Goal: Task Accomplishment & Management: Manage account settings

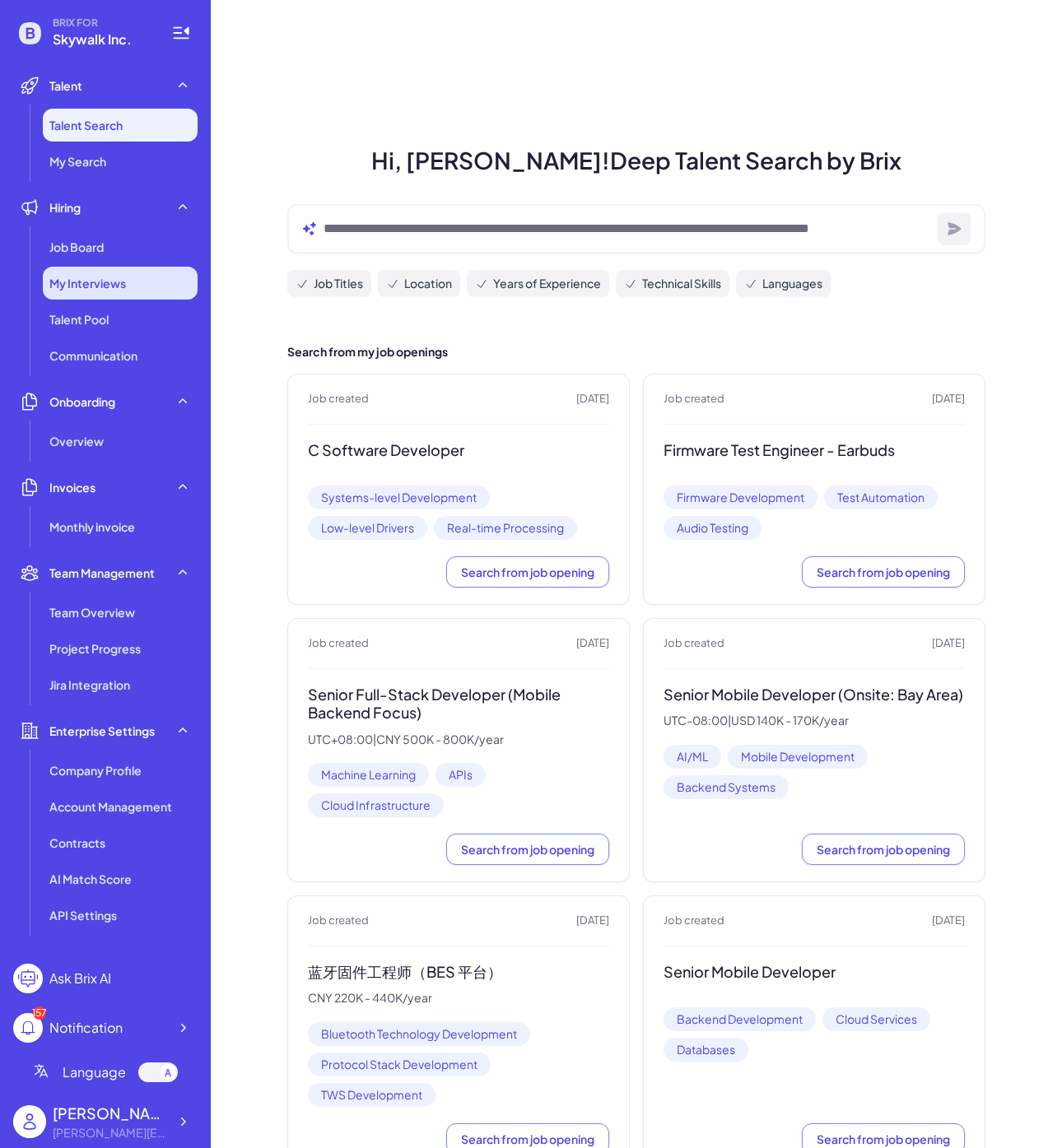
click at [107, 276] on span "My Interviews" at bounding box center [87, 283] width 76 height 17
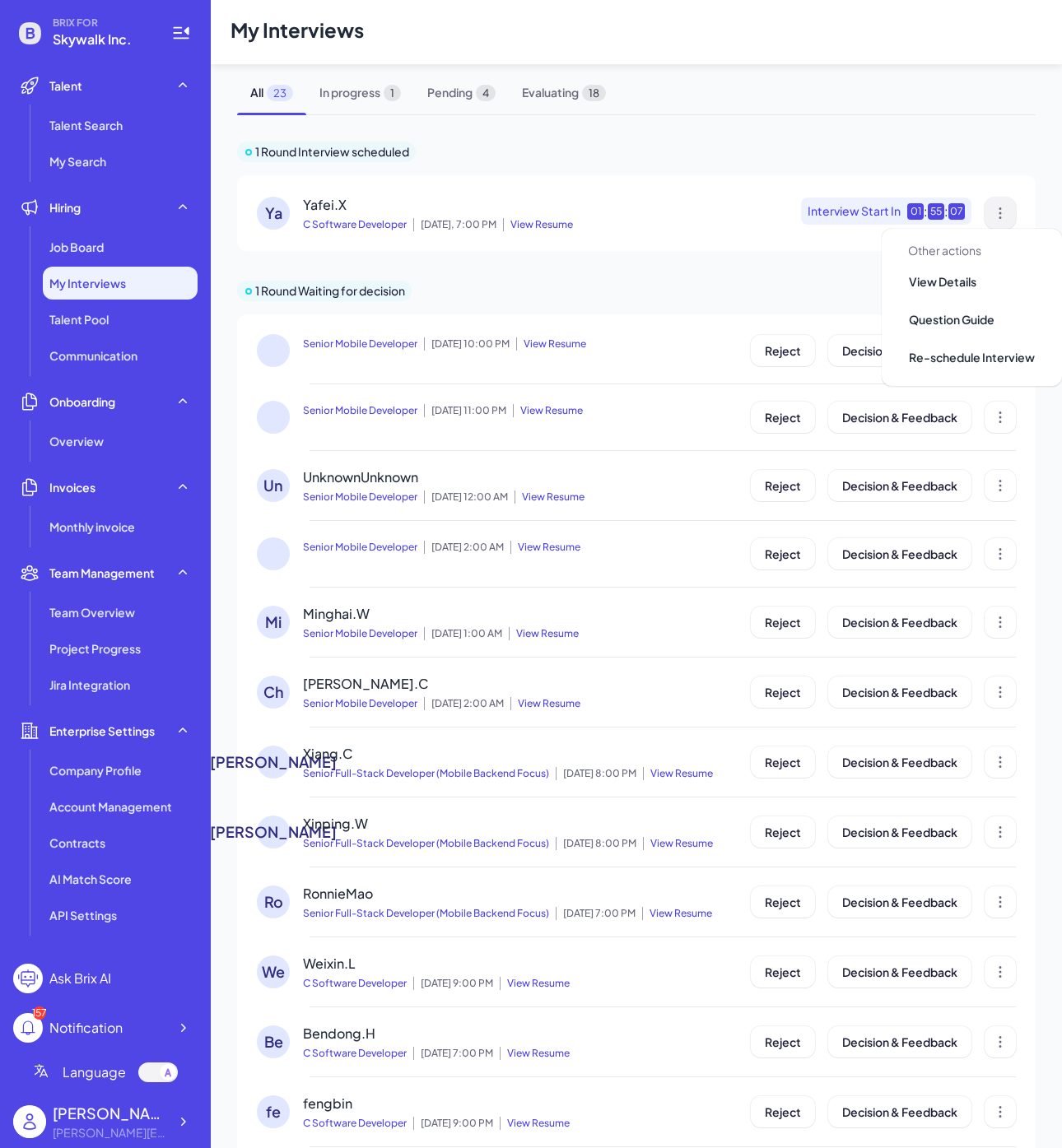
click at [993, 201] on button at bounding box center [1000, 212] width 31 height 31
click at [286, 208] on div "Ya" at bounding box center [273, 212] width 33 height 33
click at [273, 217] on div "Ya" at bounding box center [273, 212] width 33 height 33
click at [401, 92] on span "1" at bounding box center [392, 93] width 18 height 17
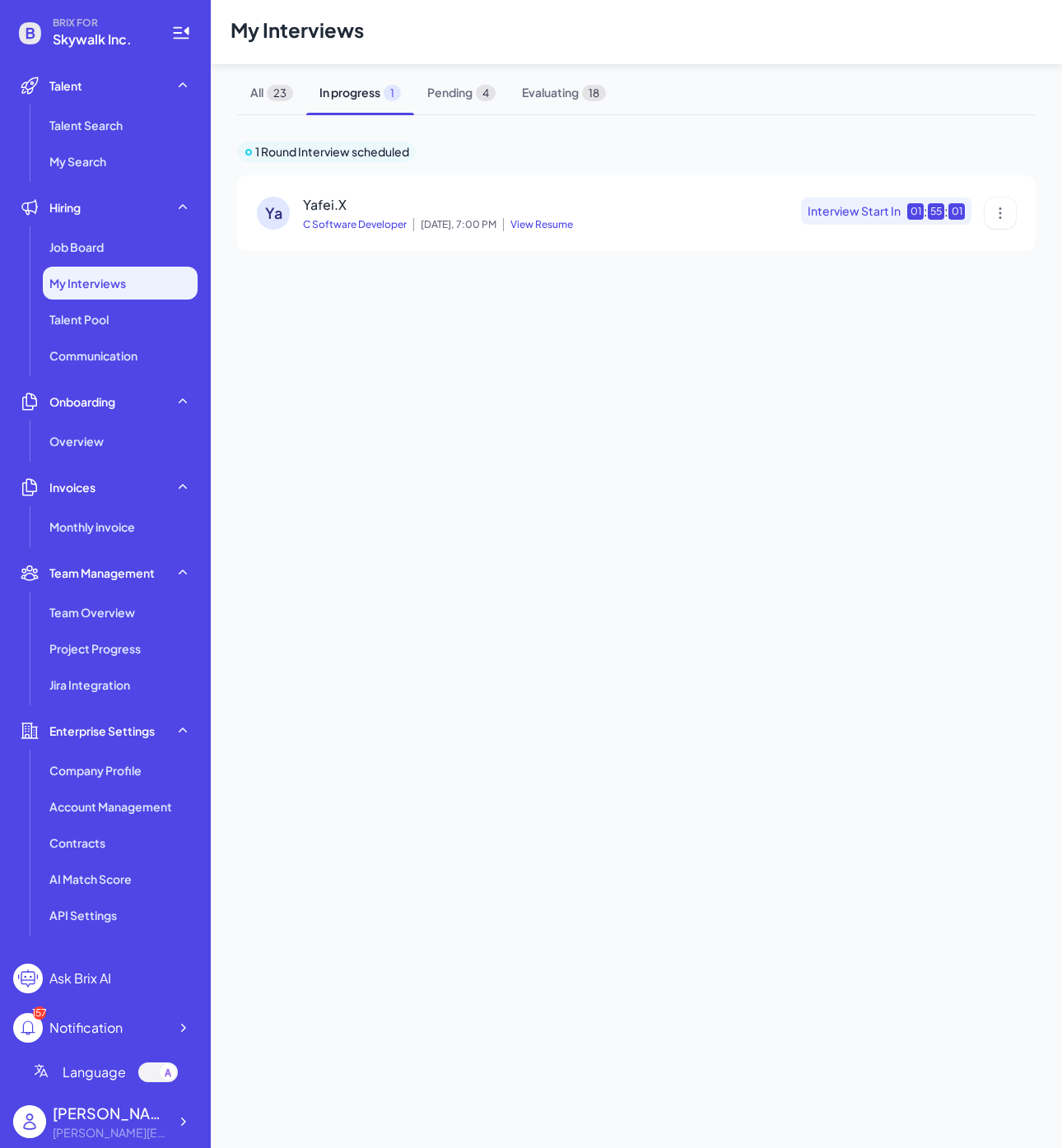
click at [329, 210] on span "Yafei.X" at bounding box center [325, 204] width 44 height 18
click at [434, 112] on span "Pending 4" at bounding box center [461, 92] width 95 height 44
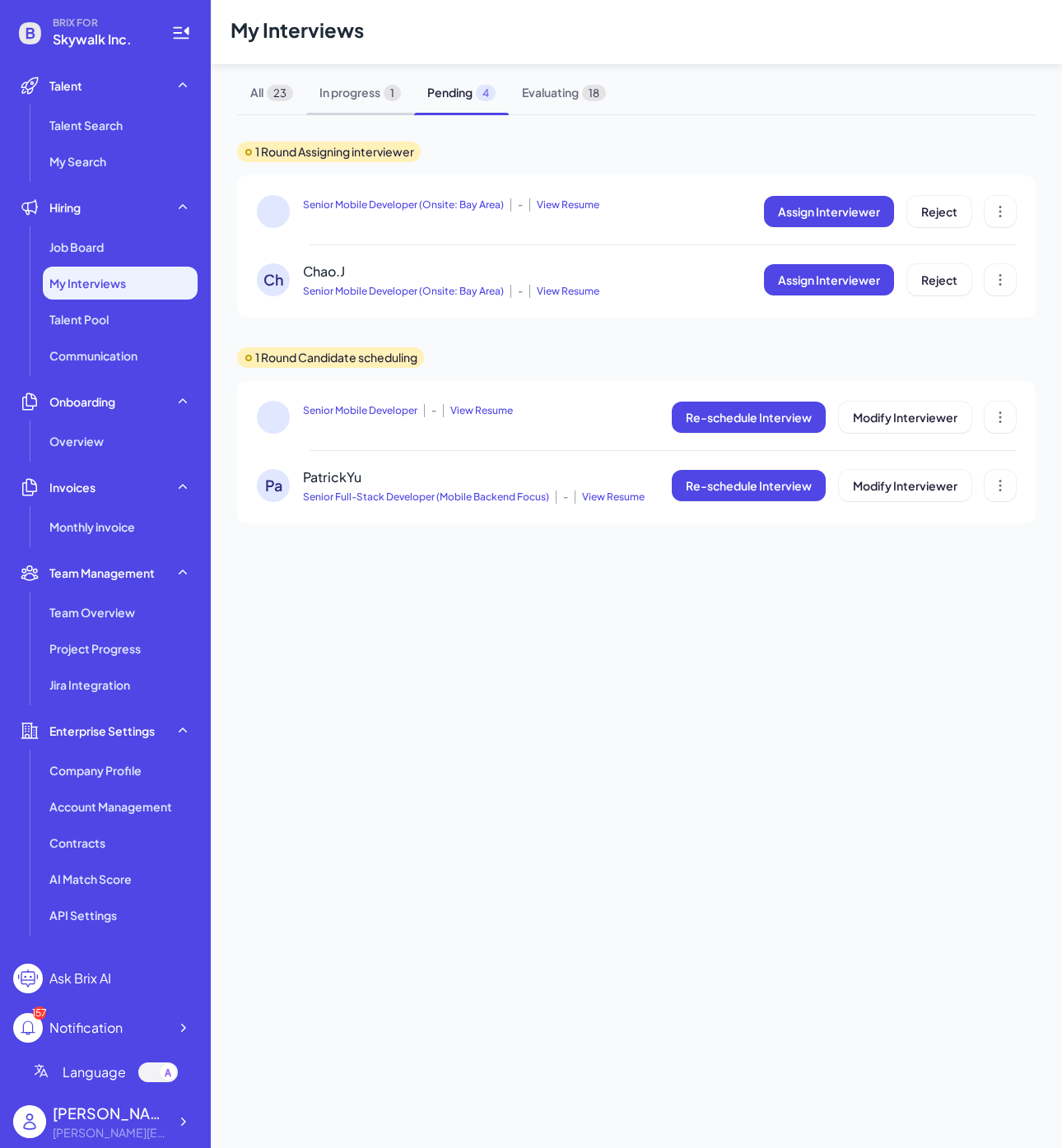
click at [360, 102] on span "In progress 1" at bounding box center [360, 92] width 108 height 44
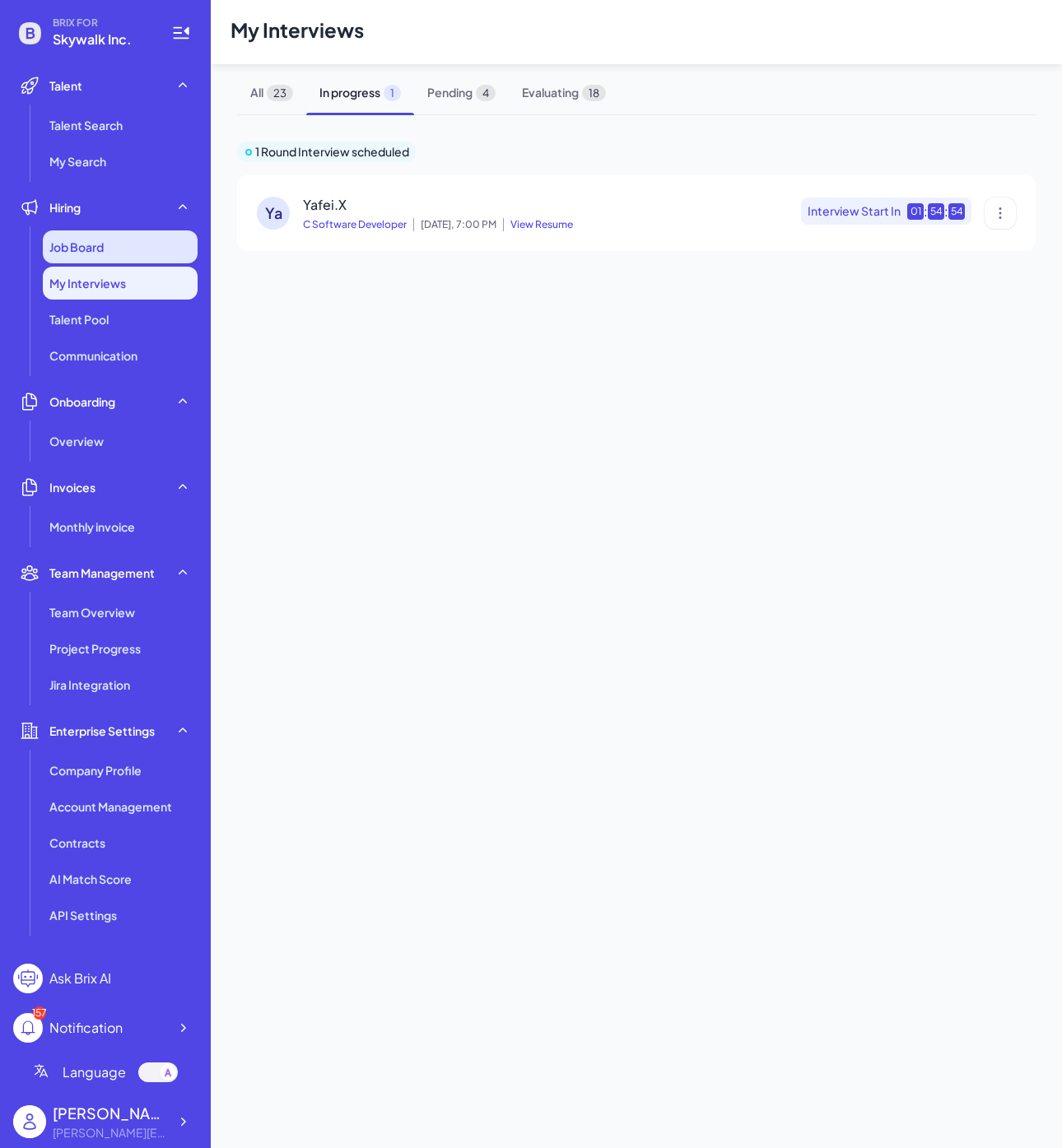
click at [112, 247] on div "Job Board" at bounding box center [120, 246] width 155 height 33
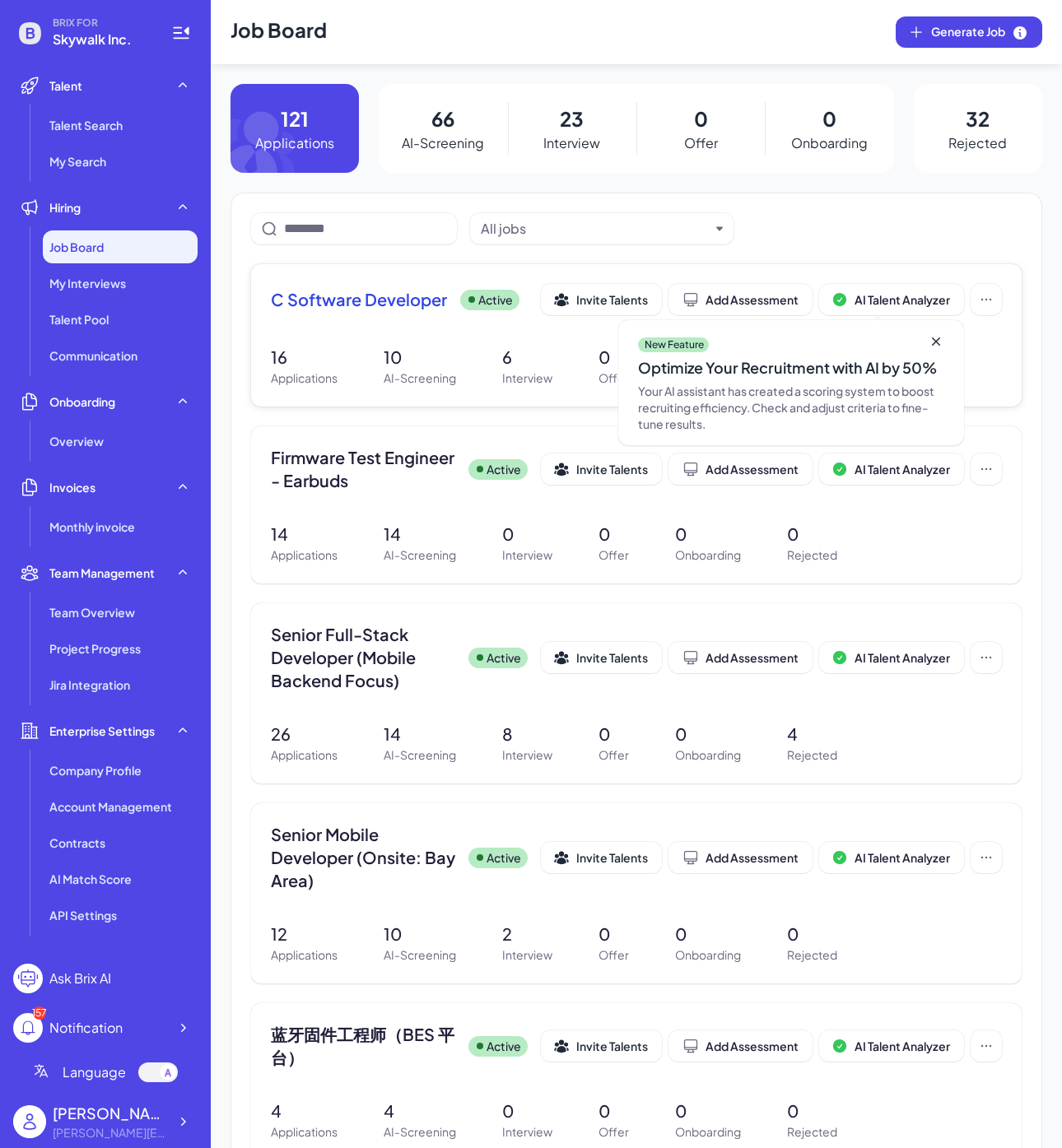
click at [341, 316] on div "C Software Developer Active Invite Talents Add Assessment AI Talent Analyzer Ne…" at bounding box center [636, 304] width 731 height 41
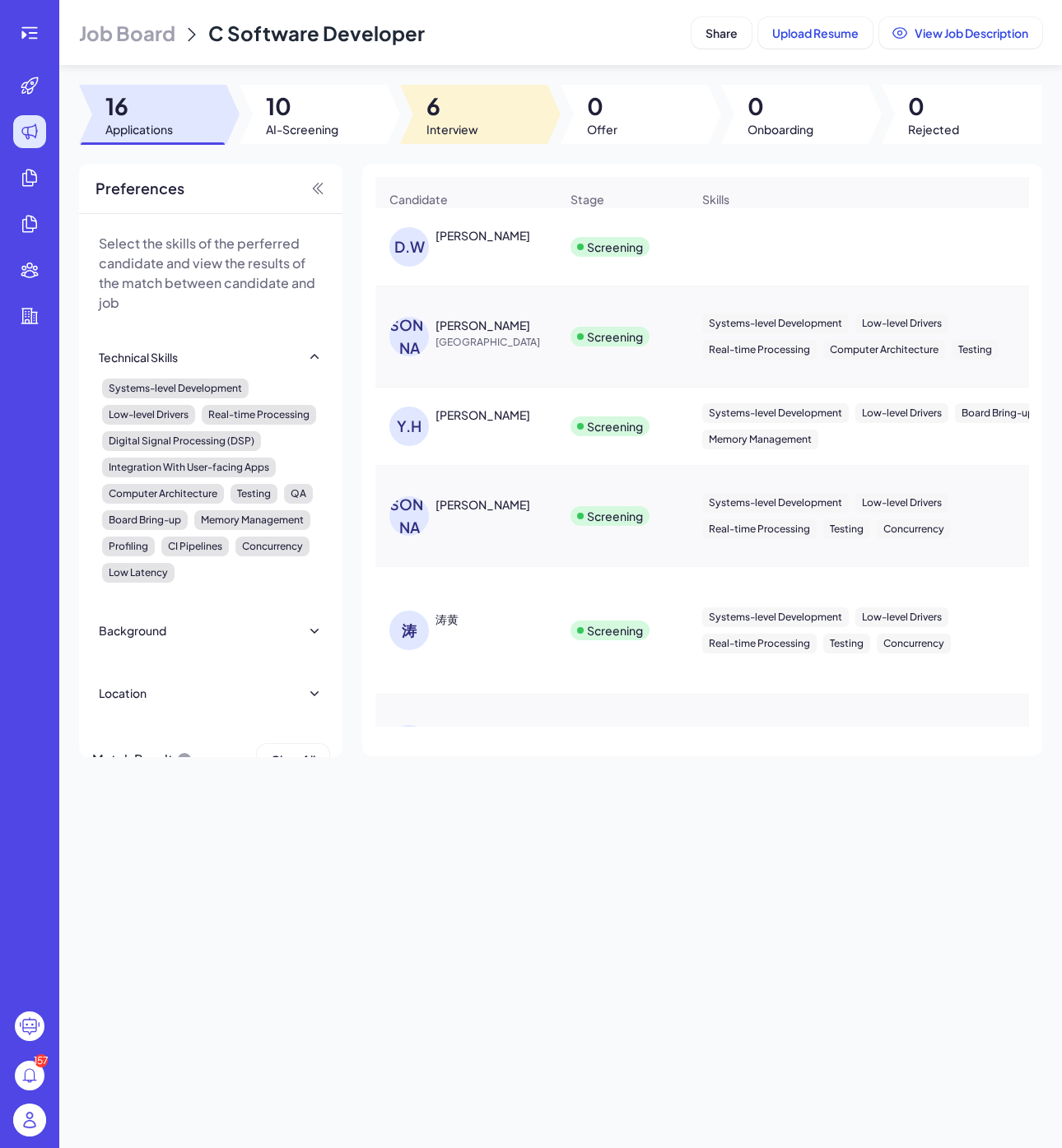
click at [497, 119] on div at bounding box center [473, 114] width 147 height 60
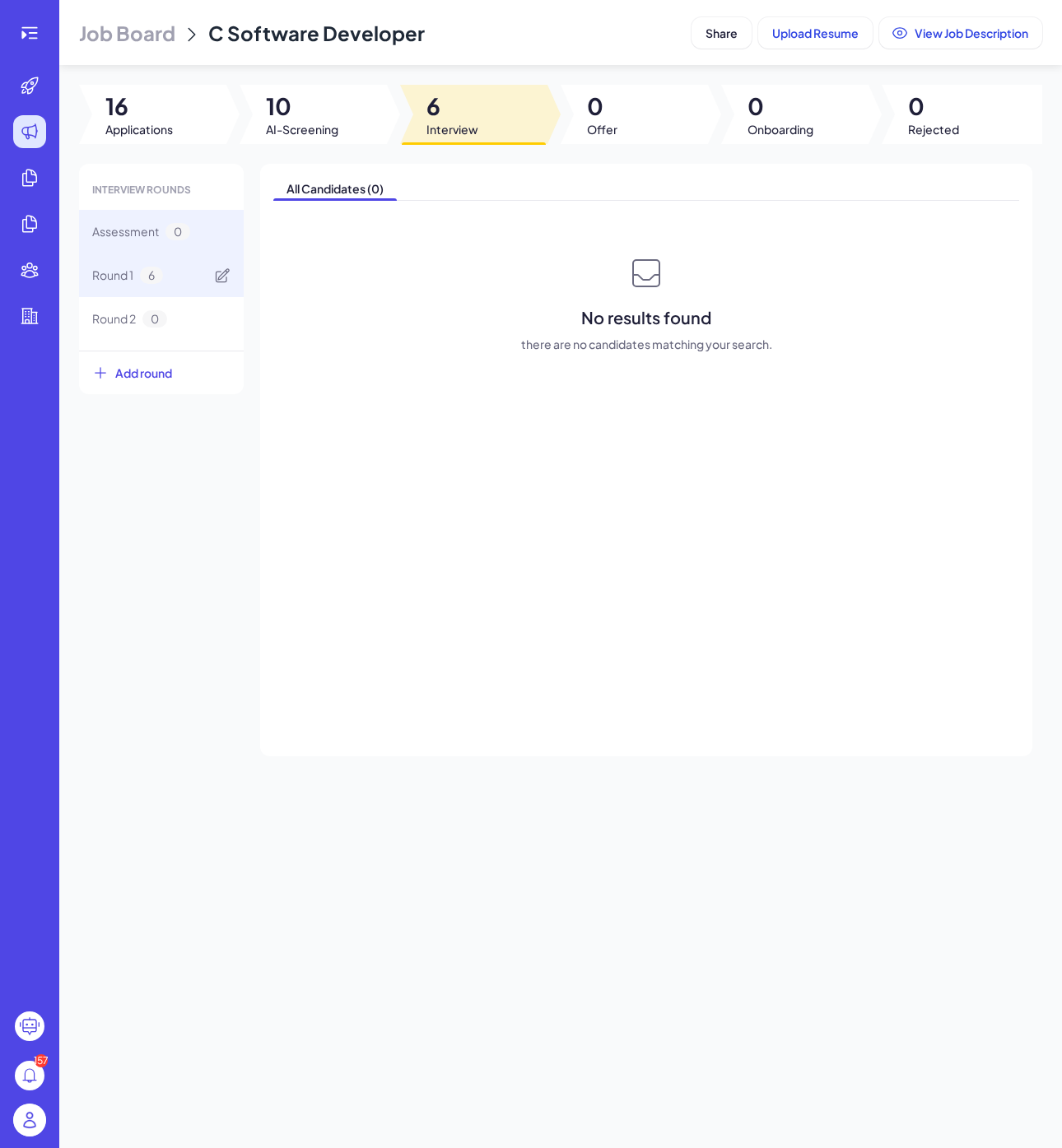
click at [218, 290] on div "Round 1 6" at bounding box center [161, 275] width 165 height 44
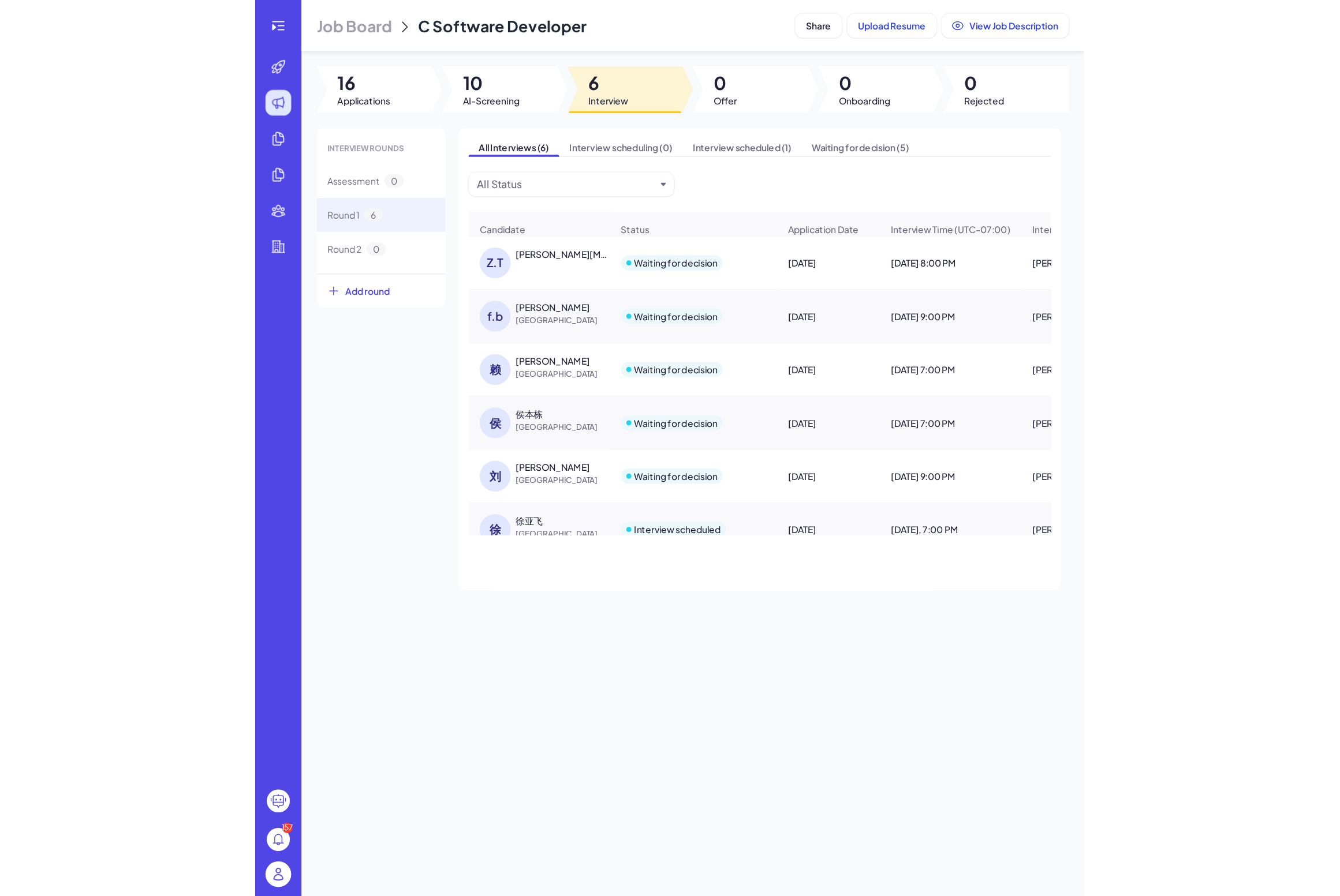
scroll to position [19, 0]
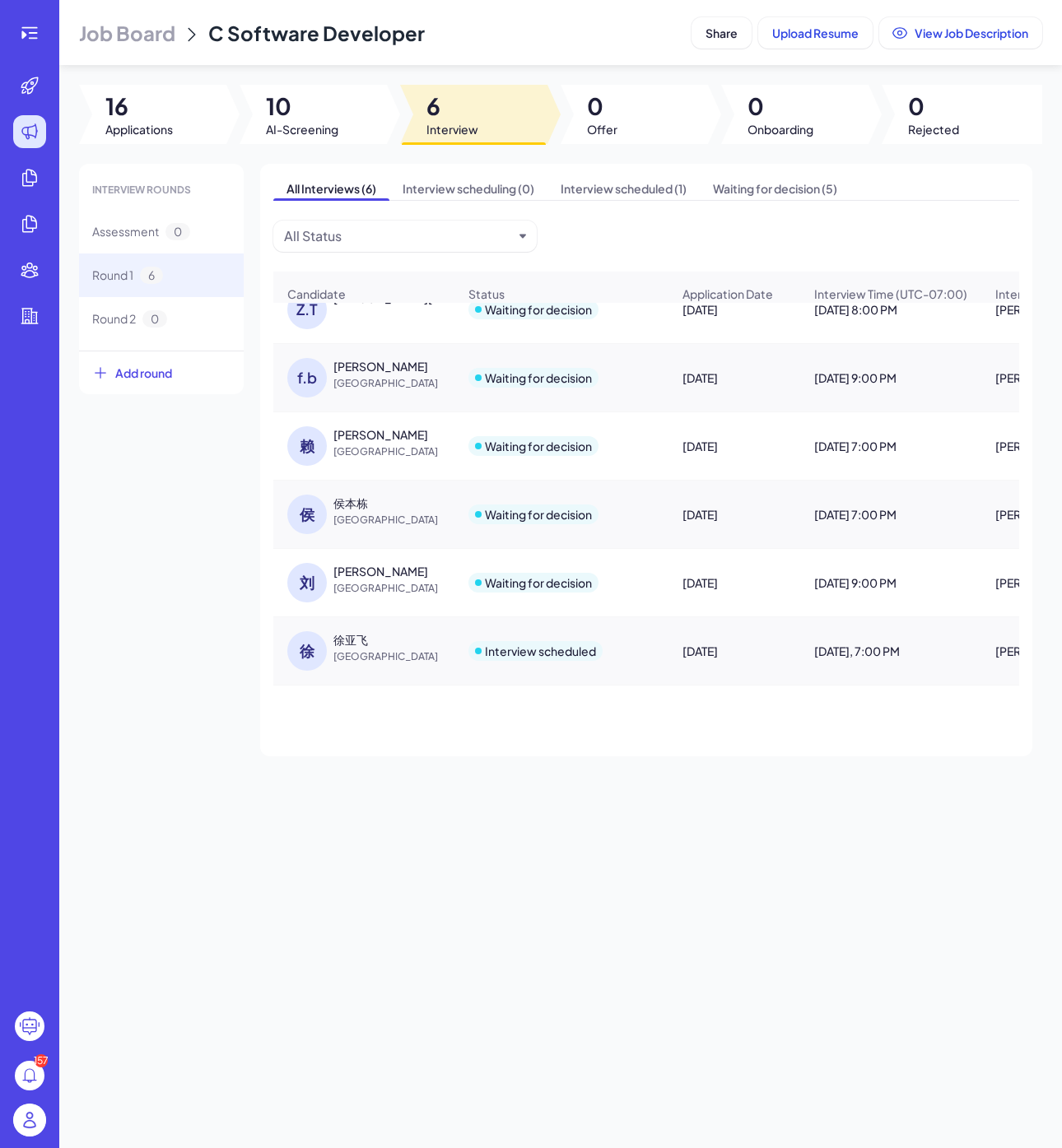
click at [312, 642] on div "徐" at bounding box center [307, 651] width 39 height 39
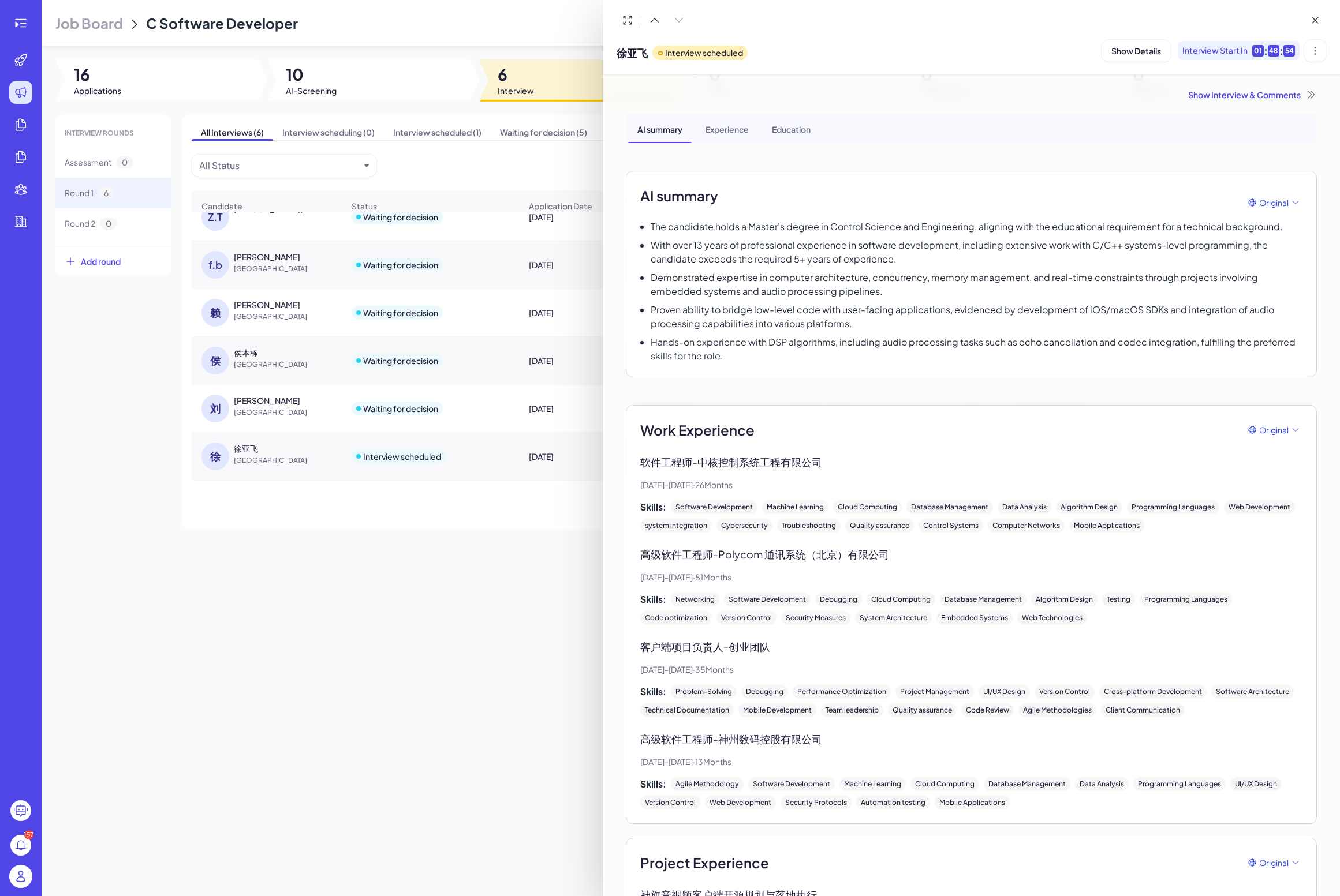
click at [313, 453] on div at bounding box center [670, 448] width 1340 height 896
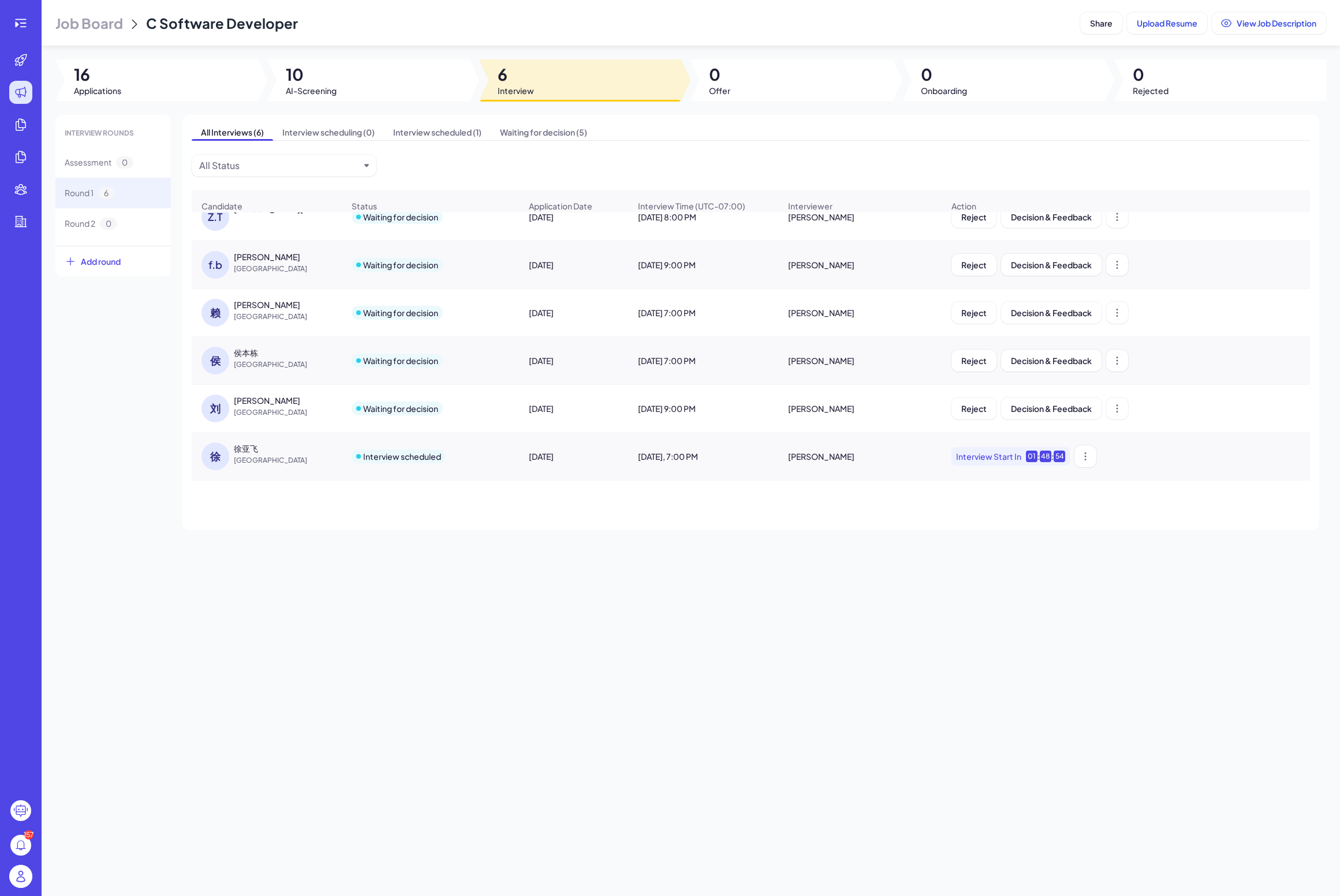
click at [319, 452] on div "徐亚飞" at bounding box center [277, 449] width 87 height 12
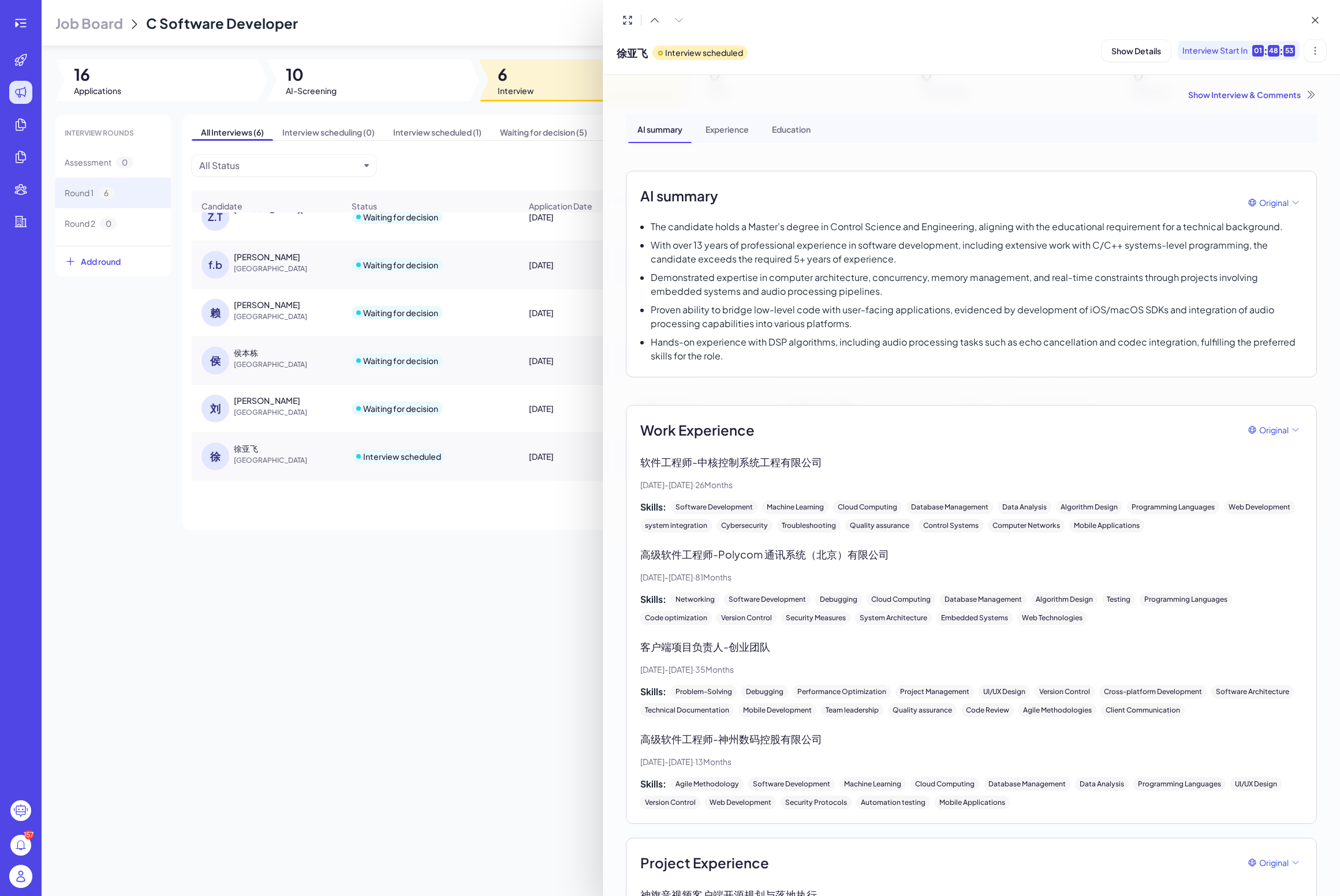
click at [345, 562] on div at bounding box center [670, 448] width 1340 height 896
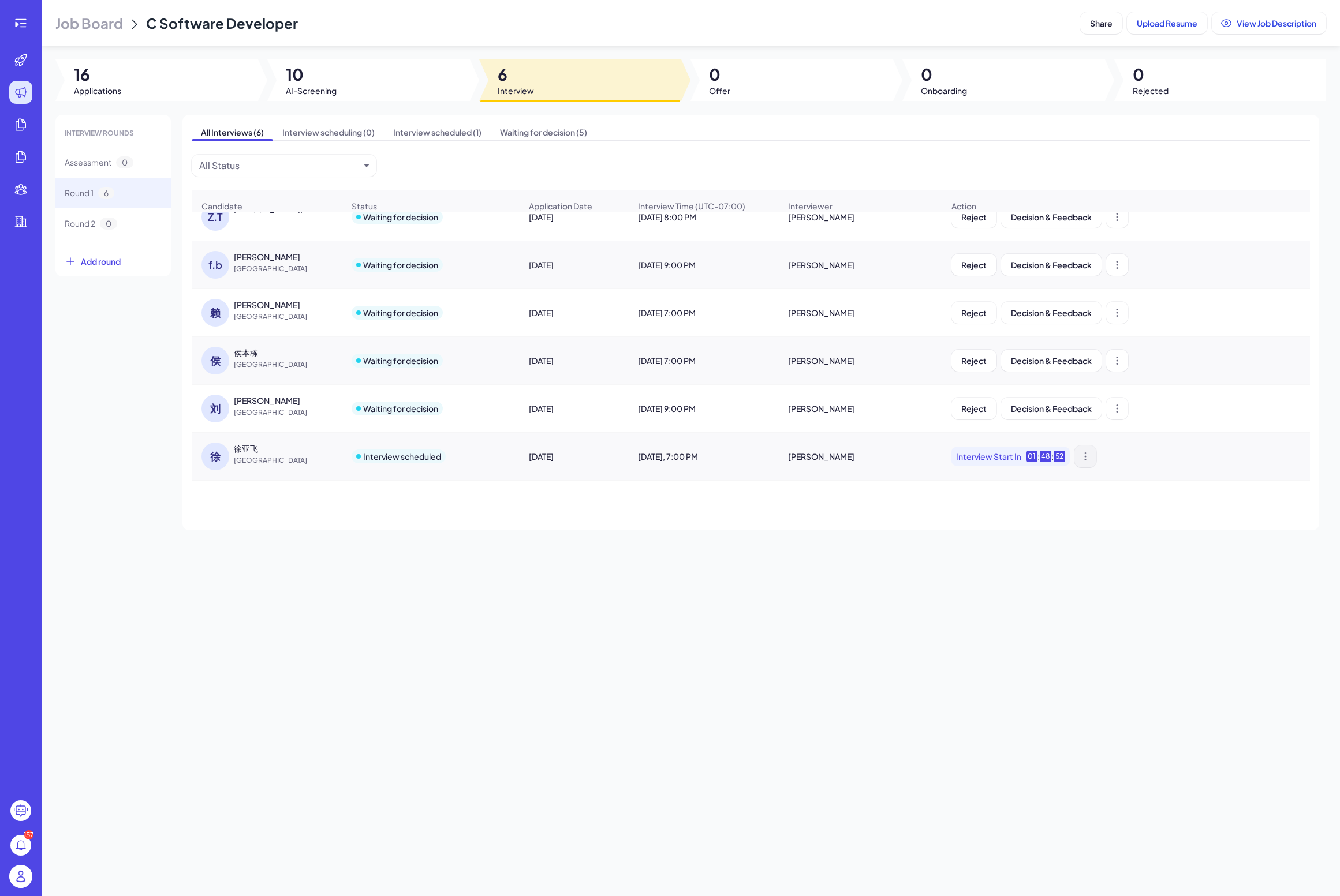
click at [744, 450] on button at bounding box center [1085, 456] width 22 height 22
click at [744, 553] on span "Re-schedule Interview" at bounding box center [1085, 557] width 88 height 11
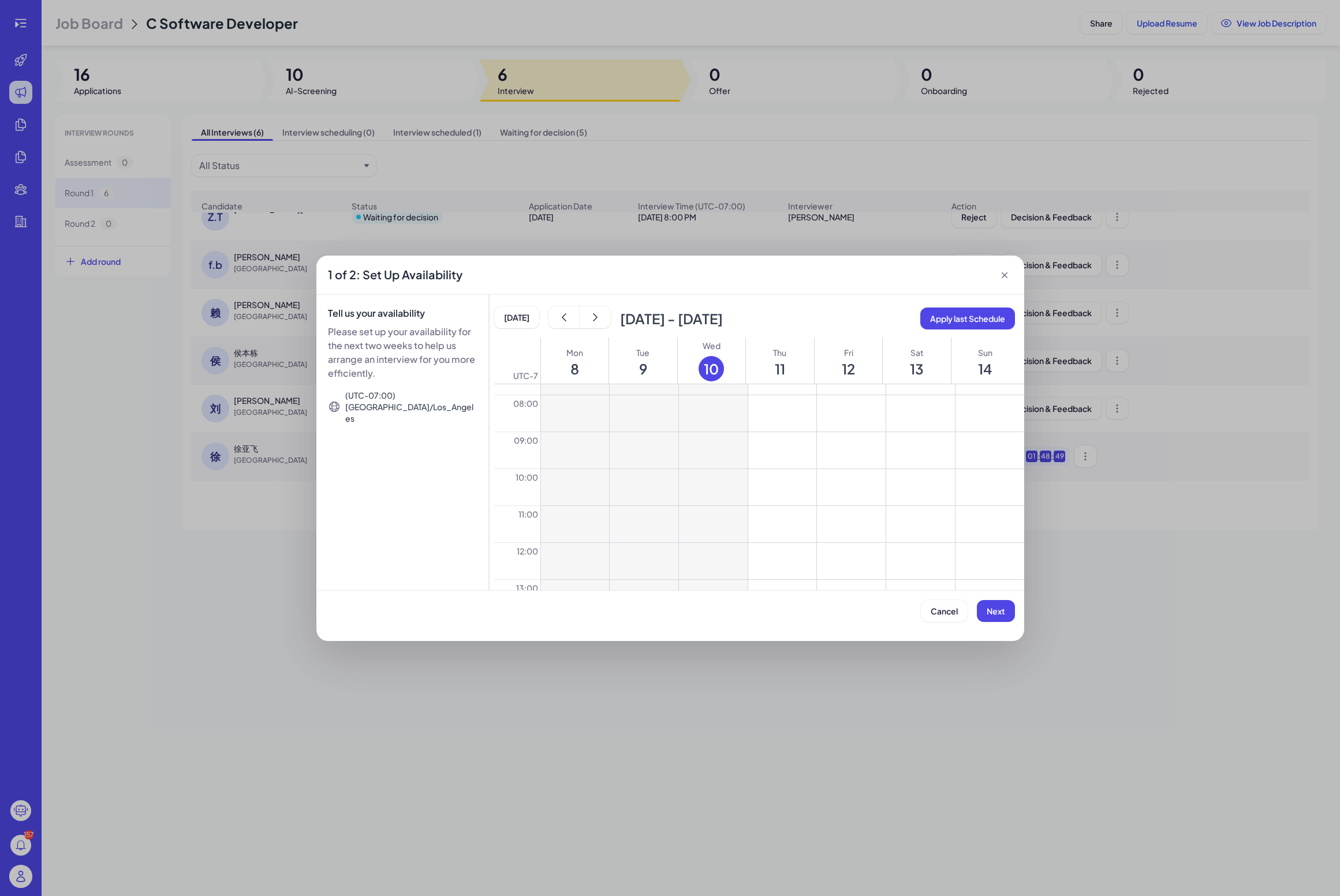
scroll to position [297, 0]
click at [744, 321] on span "Apply last Schedule" at bounding box center [967, 318] width 75 height 11
click at [744, 436] on button at bounding box center [782, 433] width 69 height 36
click at [744, 473] on button at bounding box center [782, 470] width 69 height 36
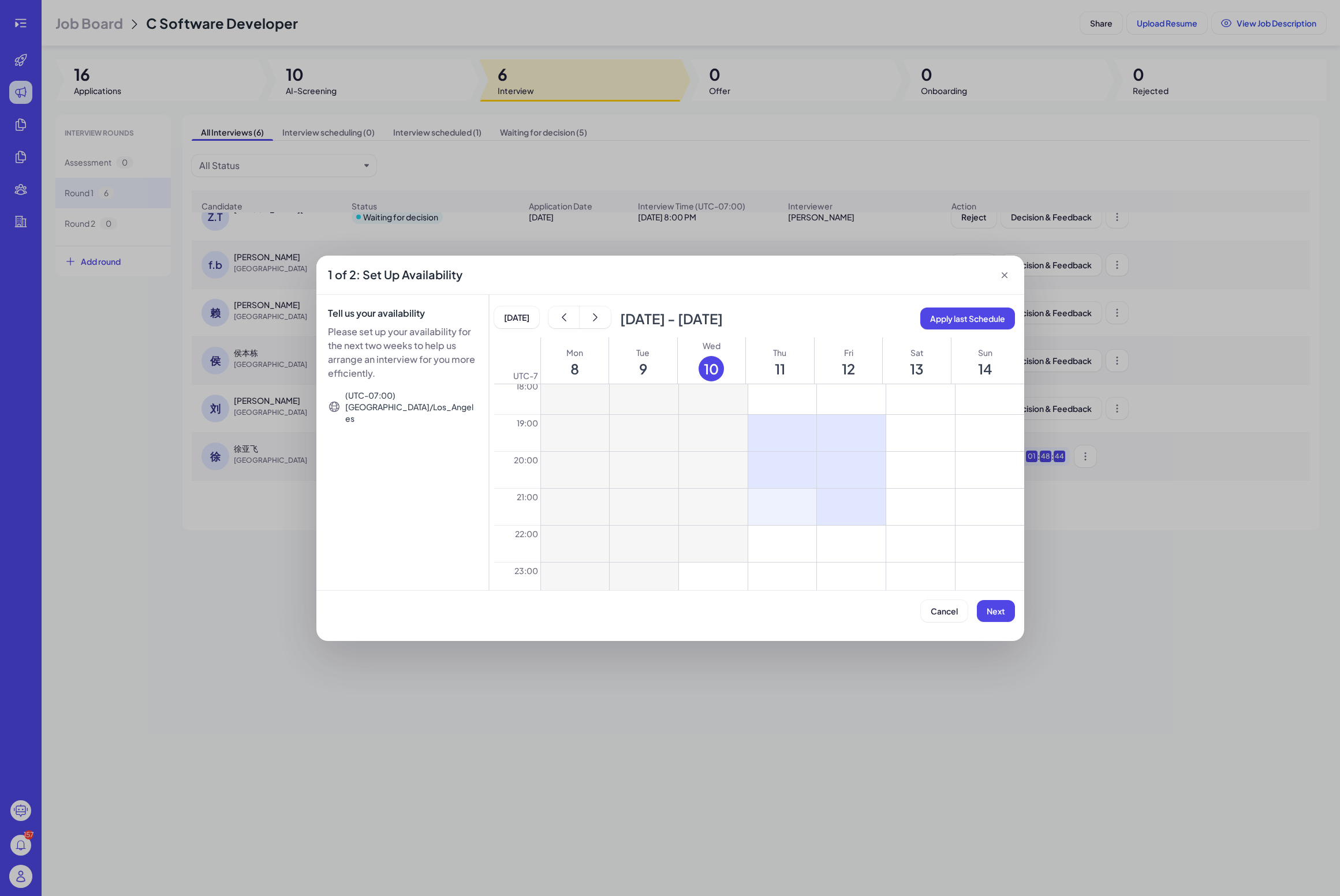
click at [744, 507] on button at bounding box center [782, 507] width 69 height 36
click at [744, 602] on button "Next" at bounding box center [995, 610] width 38 height 22
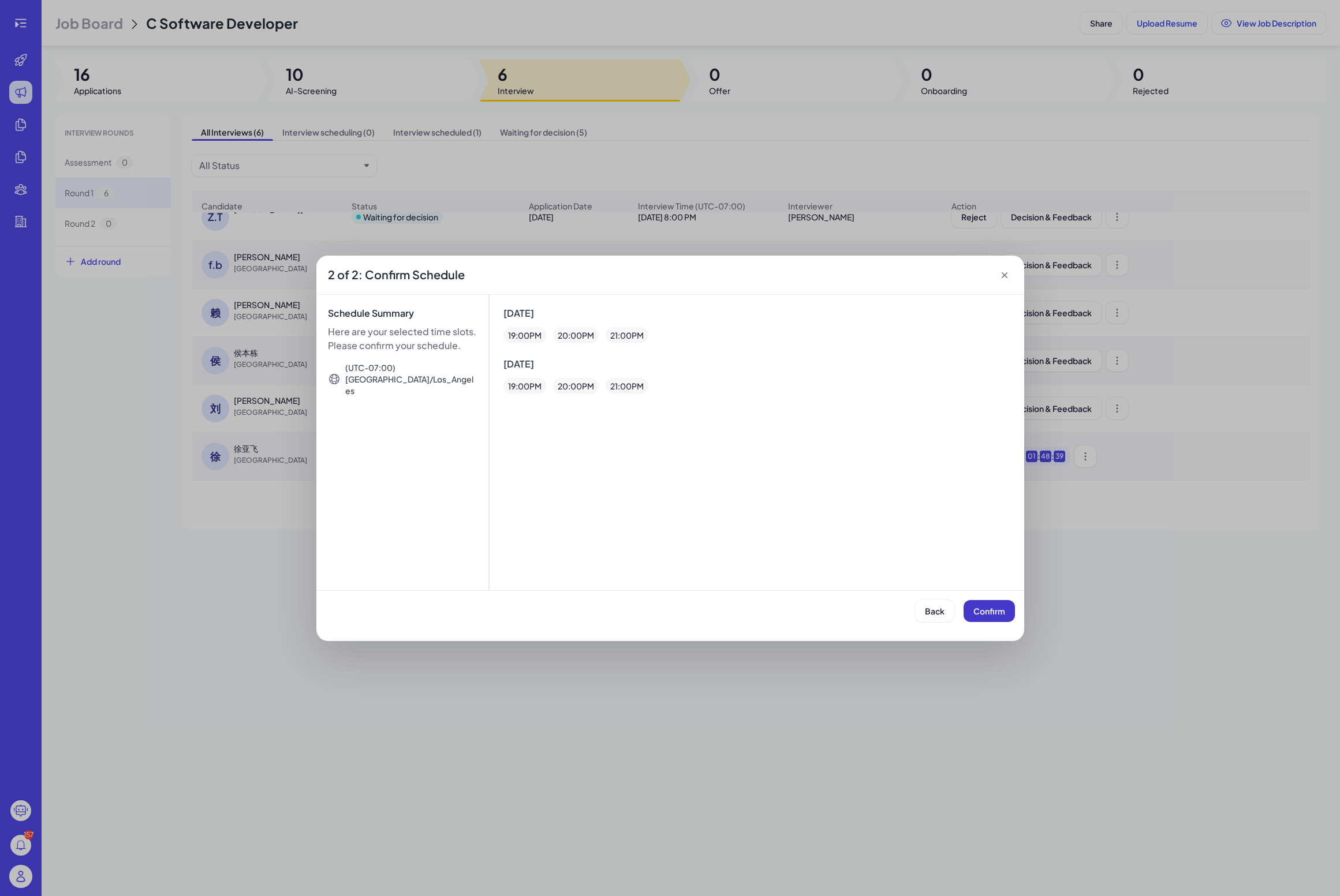
click at [744, 602] on button "Confirm" at bounding box center [989, 610] width 51 height 22
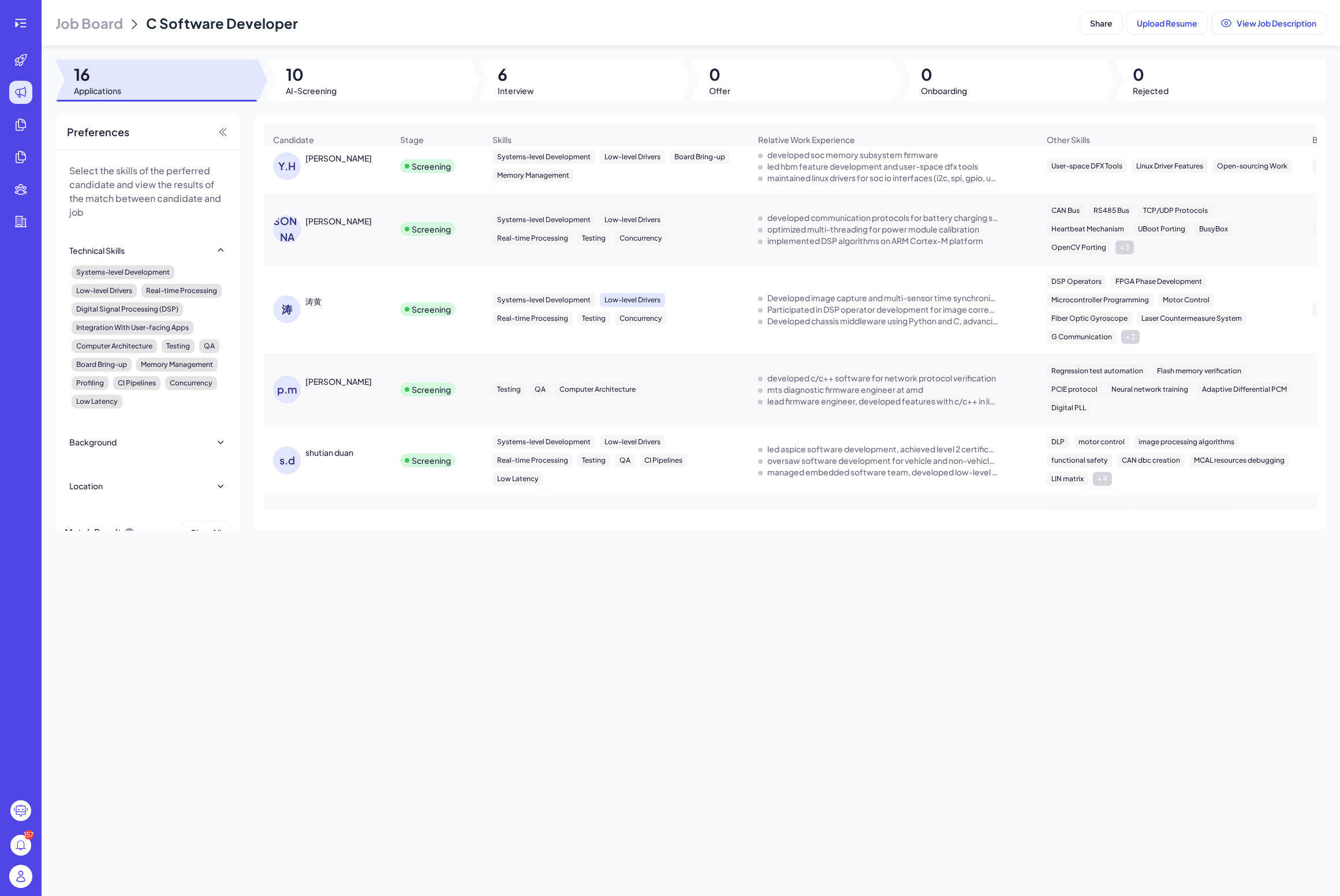
scroll to position [334, 0]
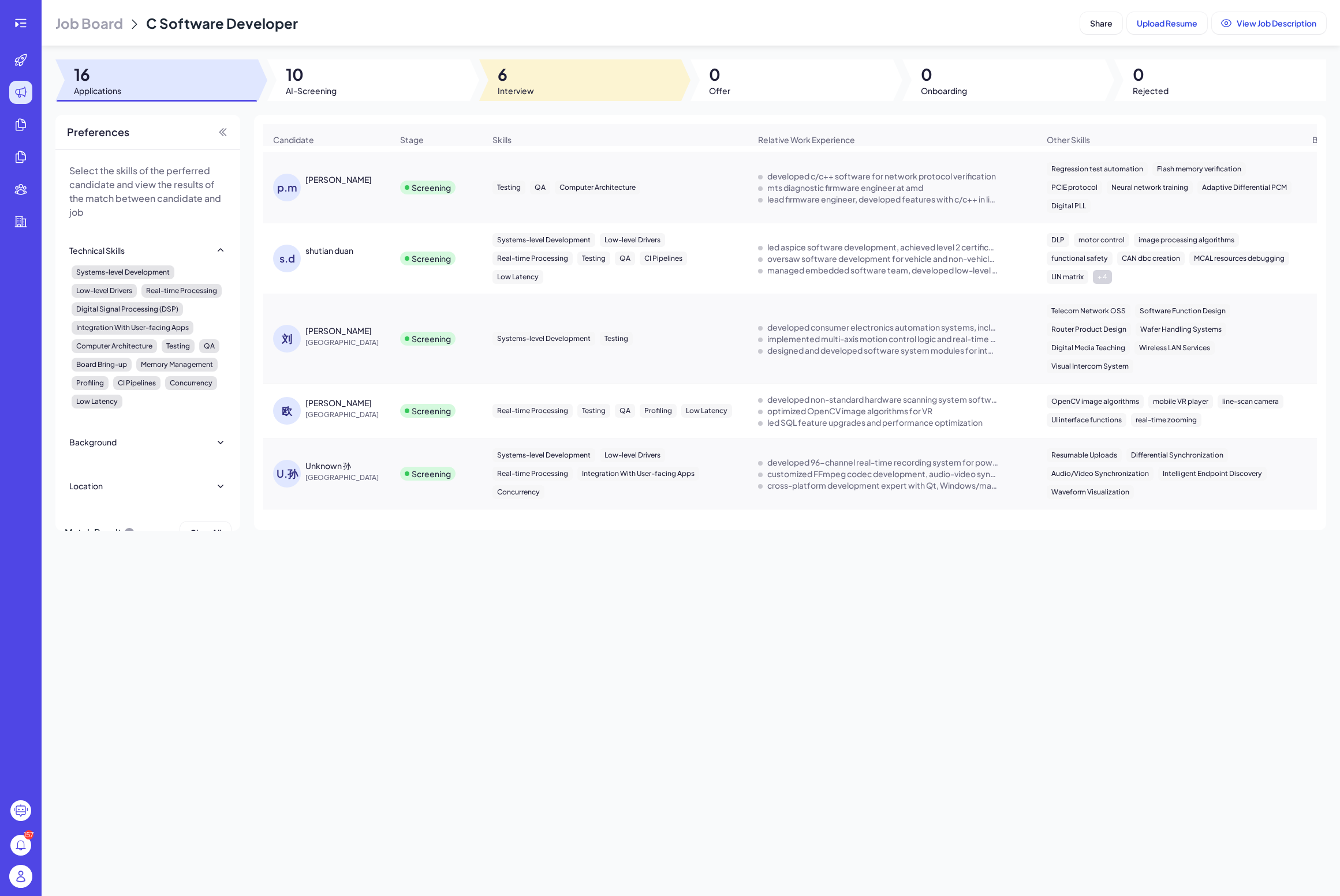
click at [564, 93] on div at bounding box center [580, 80] width 203 height 42
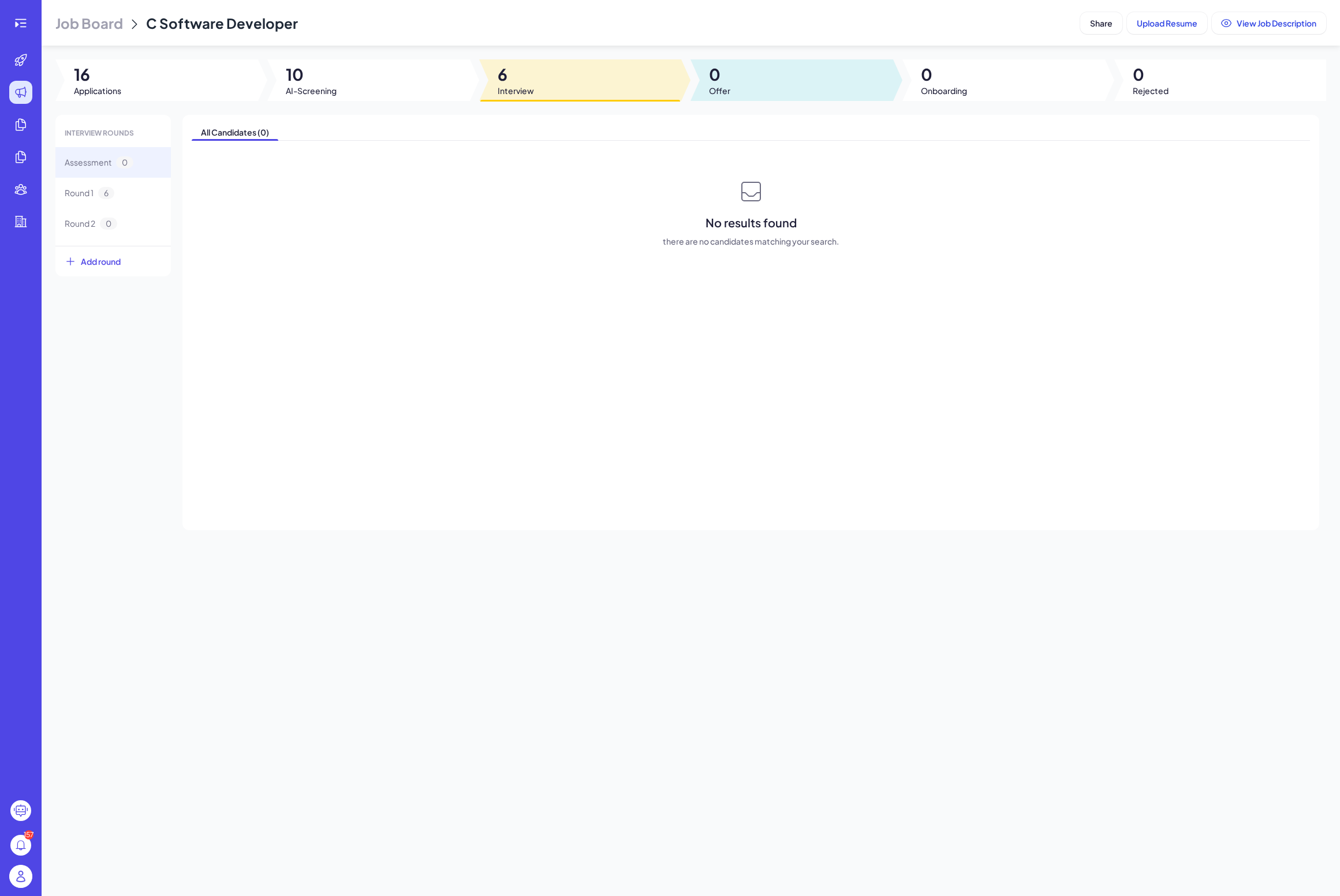
click at [710, 96] on span "Offer" at bounding box center [720, 91] width 21 height 12
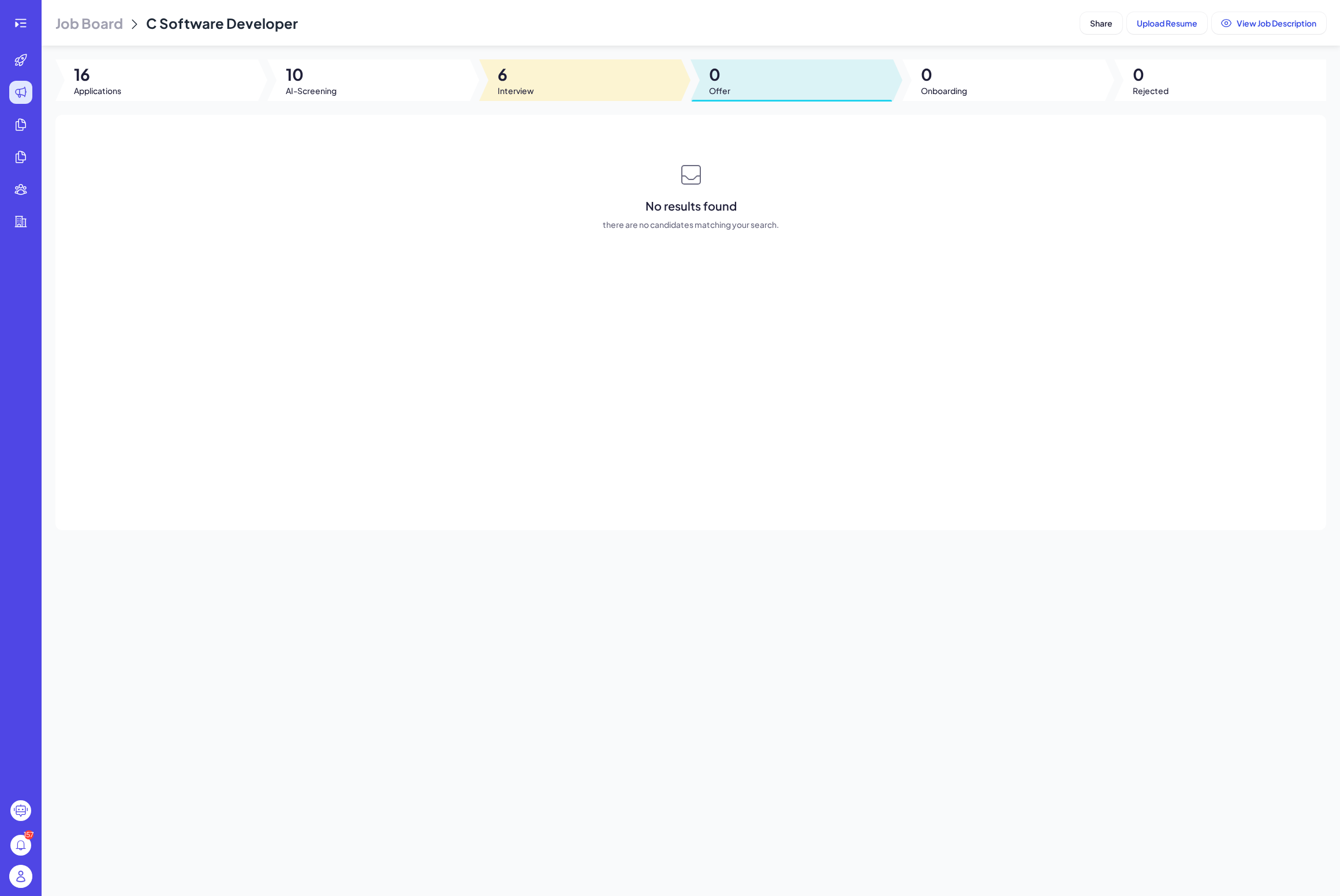
click at [584, 96] on div at bounding box center [580, 80] width 203 height 42
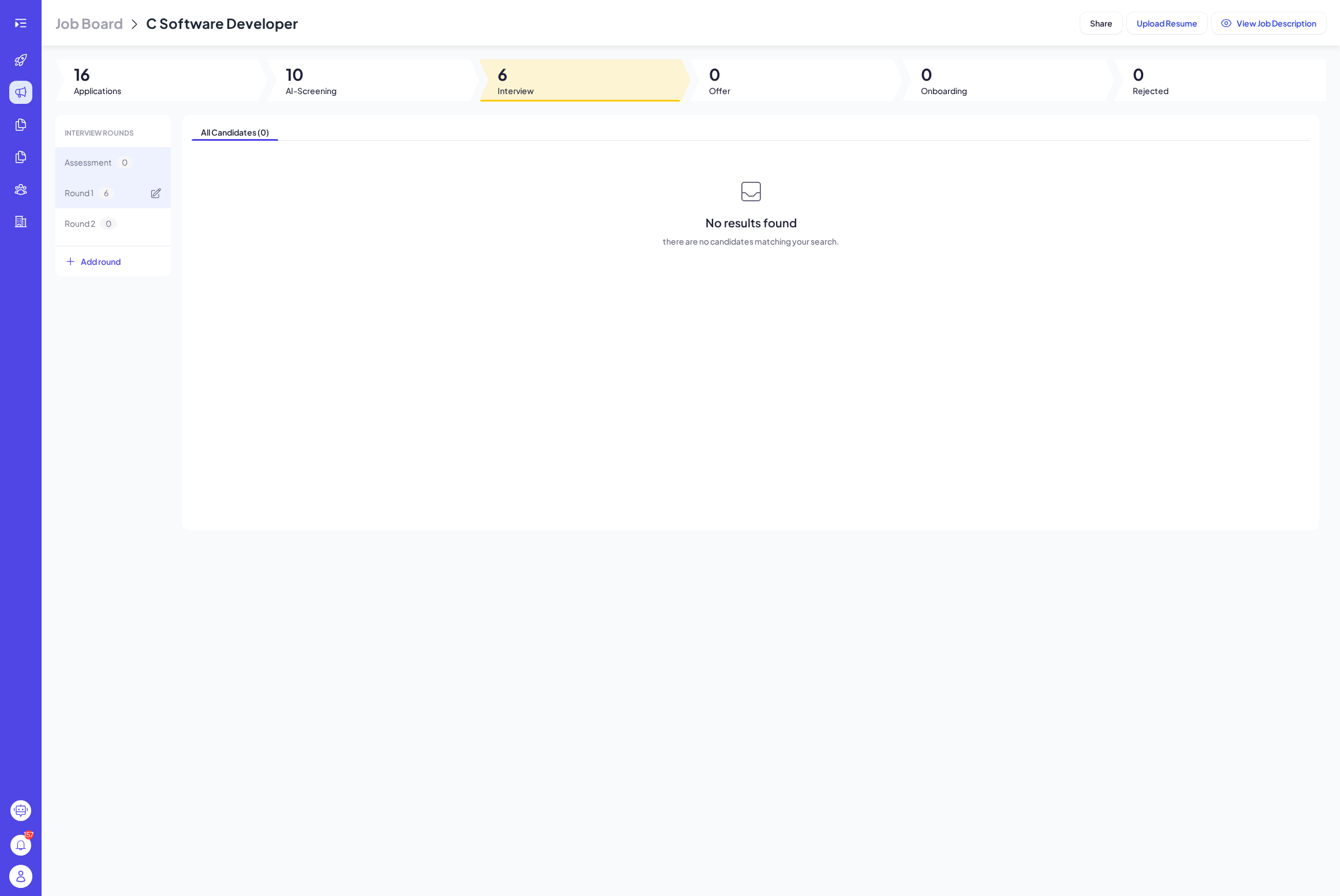
click at [144, 178] on div "Round 1 6" at bounding box center [113, 193] width 115 height 31
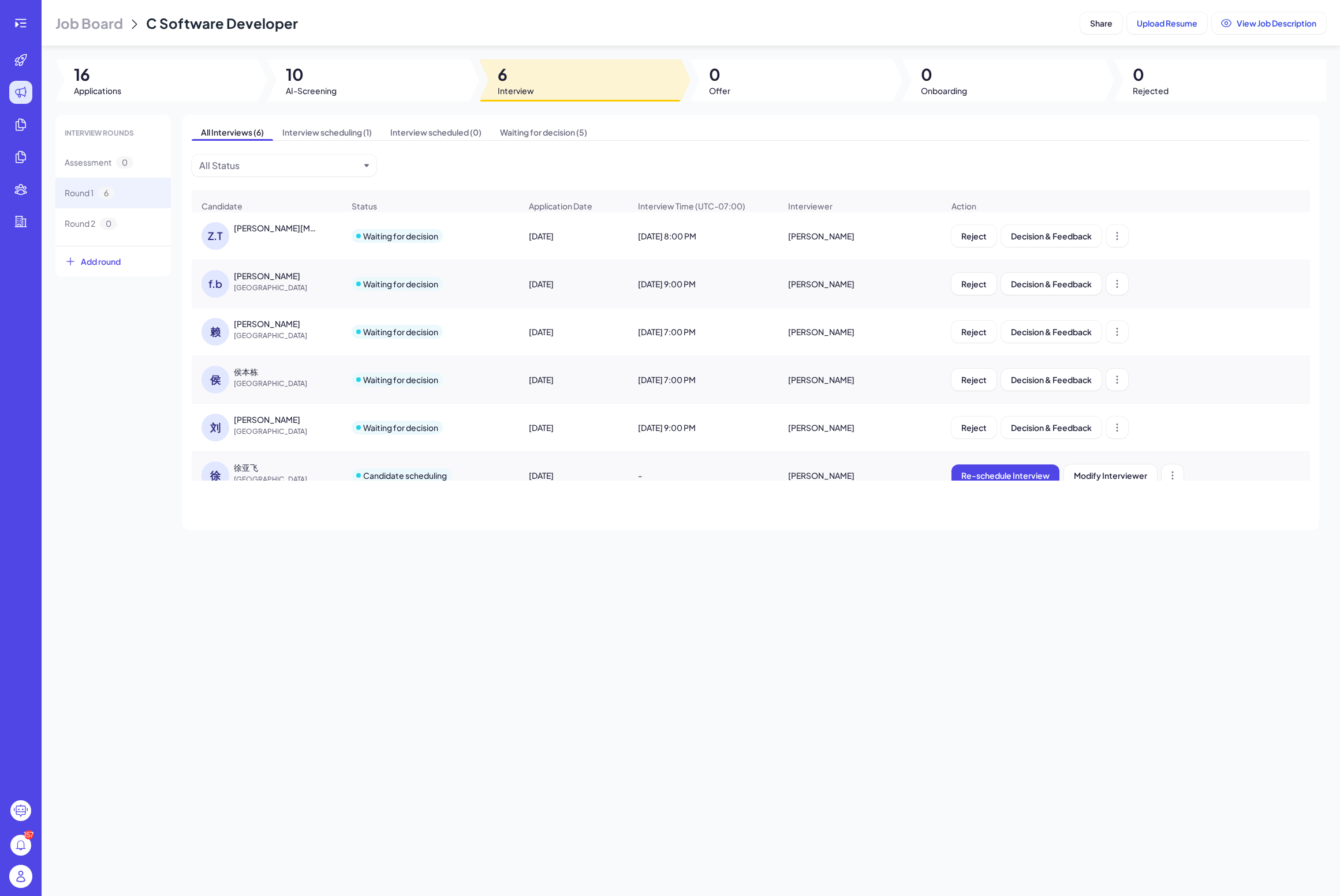
scroll to position [19, 0]
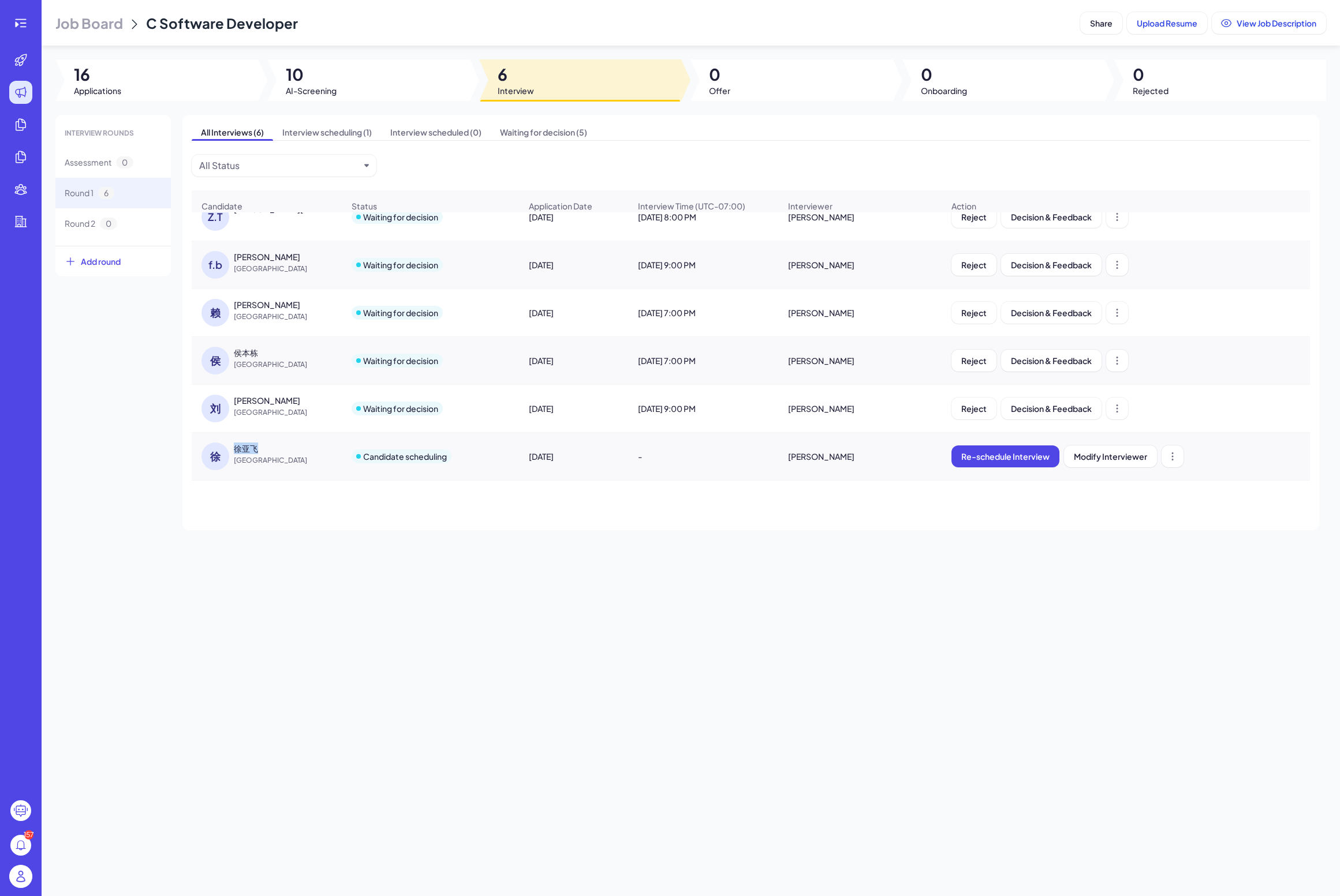
drag, startPoint x: 266, startPoint y: 447, endPoint x: 234, endPoint y: 449, distance: 32.1
click at [234, 449] on div "徐亚飞" at bounding box center [277, 449] width 87 height 12
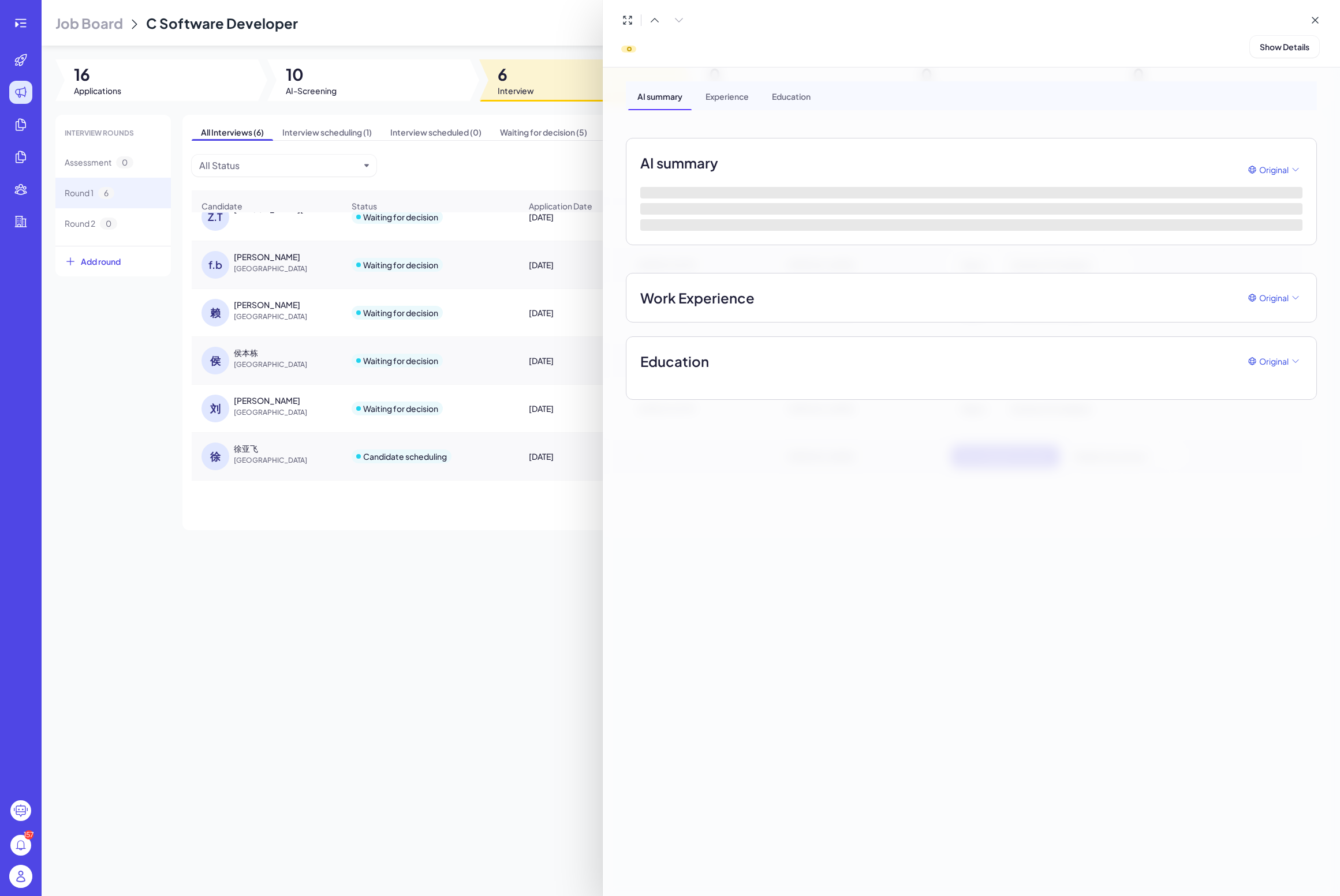
copy div "徐亚飞"
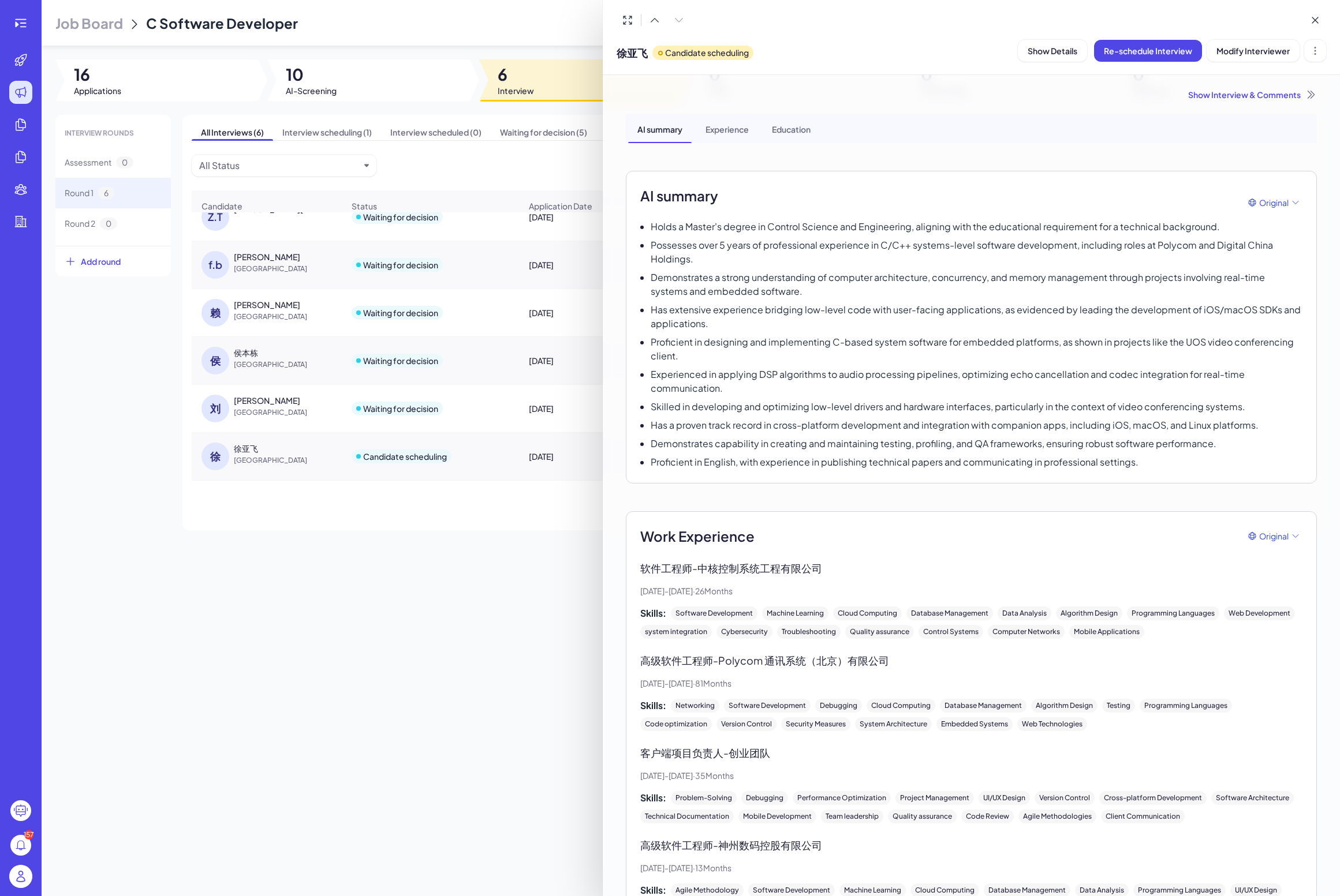
drag, startPoint x: 269, startPoint y: 451, endPoint x: 231, endPoint y: 450, distance: 38.0
click at [231, 450] on div at bounding box center [670, 448] width 1340 height 896
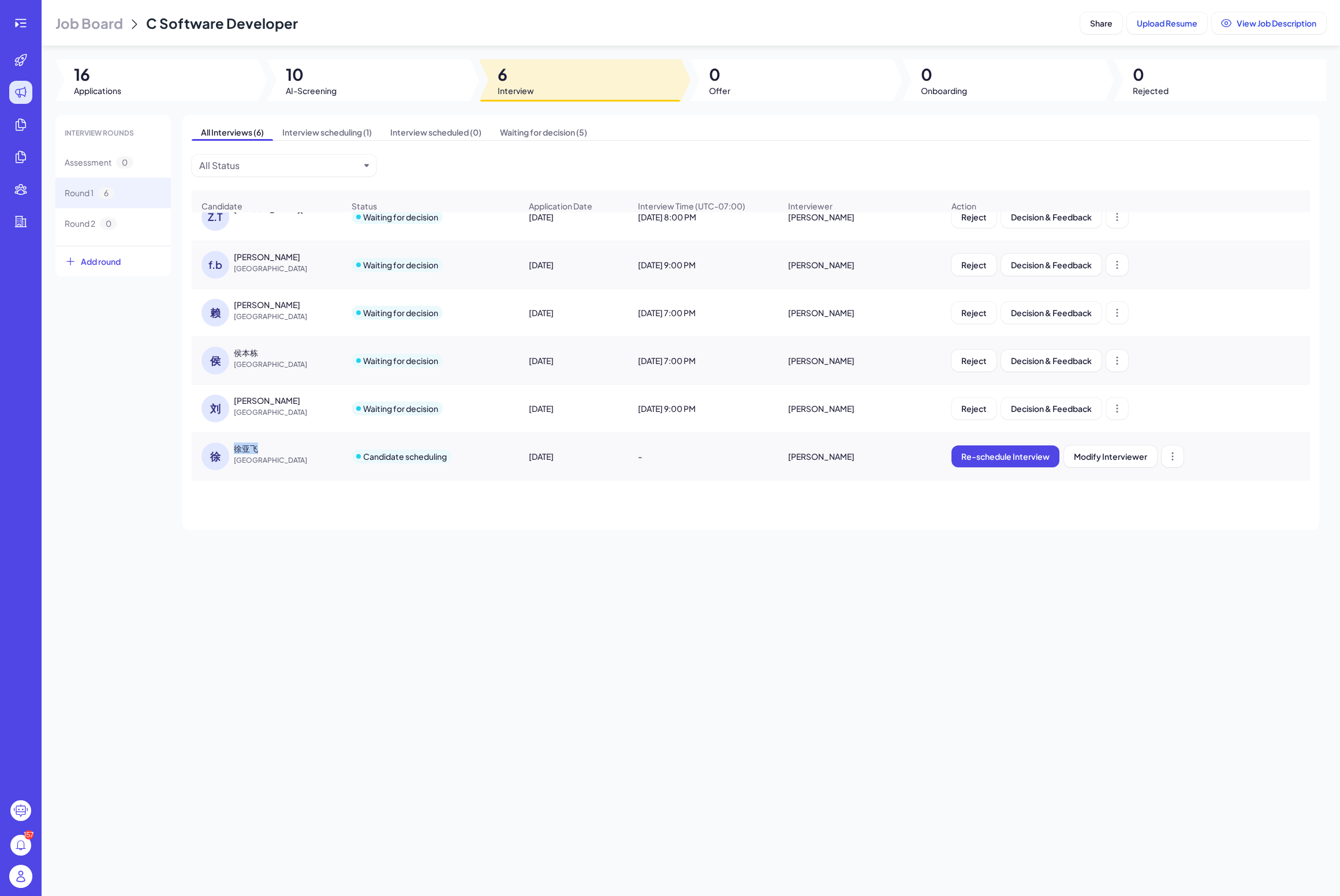
drag, startPoint x: 259, startPoint y: 449, endPoint x: 234, endPoint y: 449, distance: 25.0
click at [234, 449] on div "徐亚飞" at bounding box center [277, 449] width 87 height 12
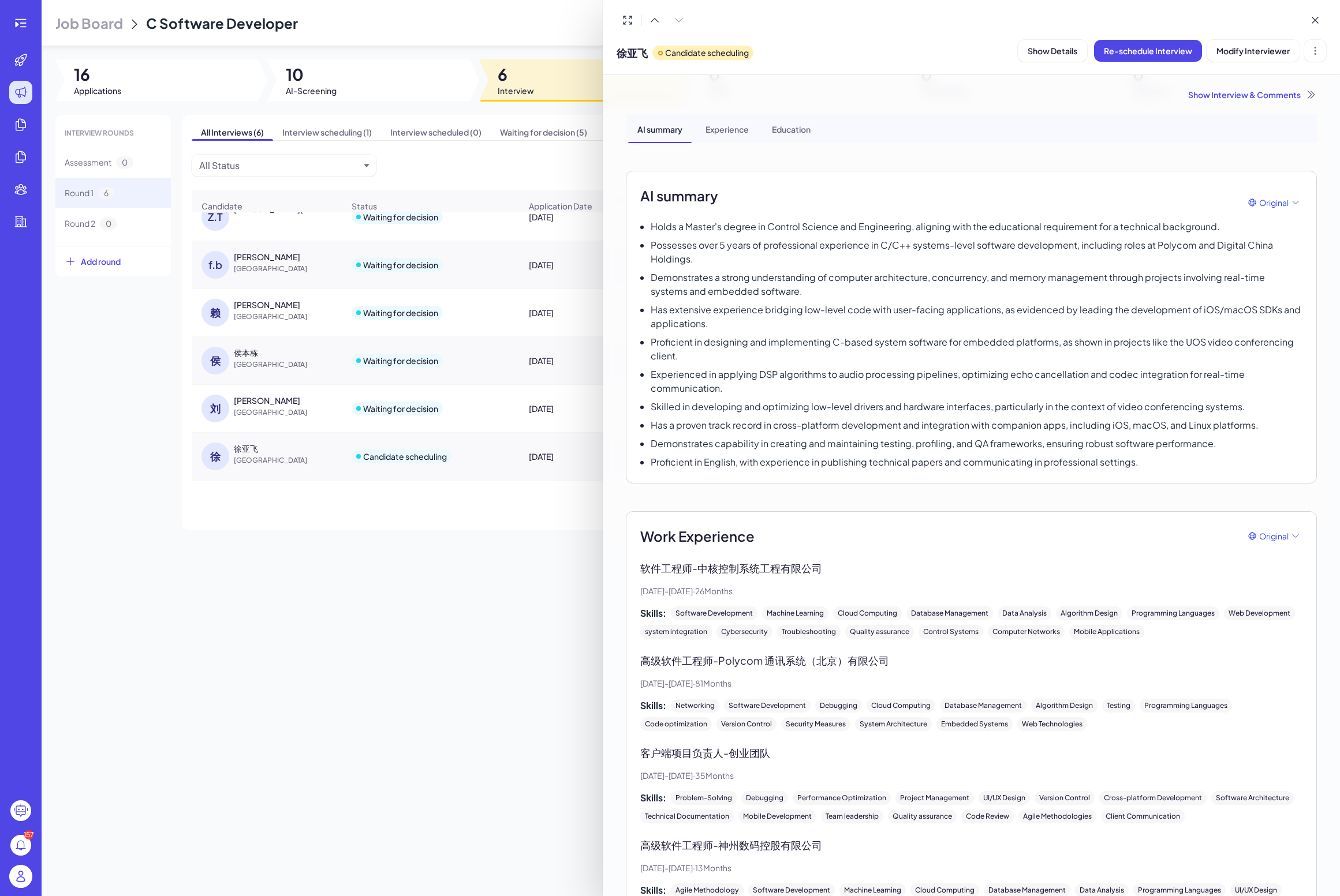
copy div "徐亚飞"
drag, startPoint x: 264, startPoint y: 449, endPoint x: 223, endPoint y: 449, distance: 41.0
click at [223, 449] on div at bounding box center [670, 448] width 1340 height 896
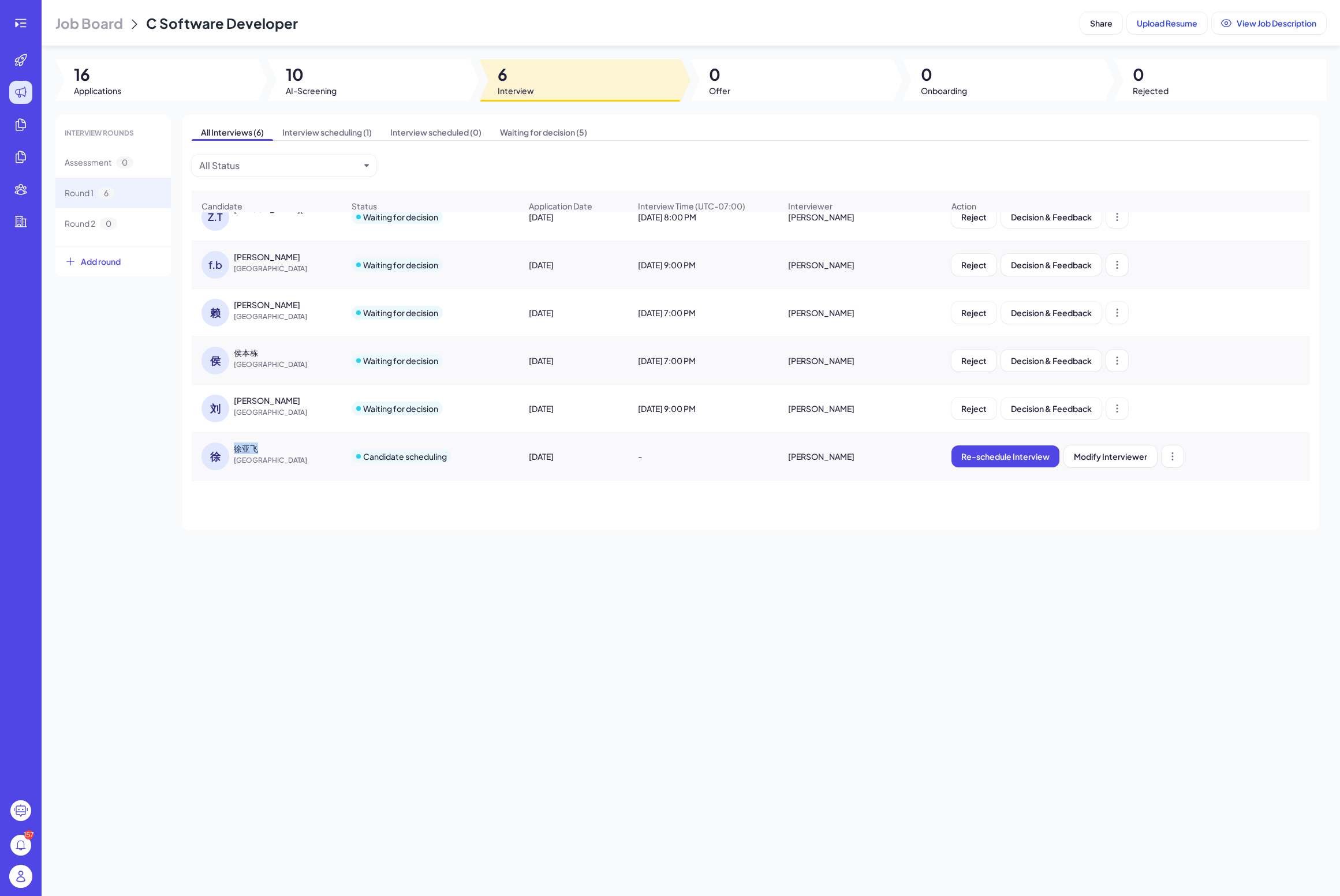
drag, startPoint x: 236, startPoint y: 449, endPoint x: 254, endPoint y: 449, distance: 18.0
click at [254, 449] on div "徐亚飞" at bounding box center [246, 449] width 24 height 12
copy div "徐亚飞"
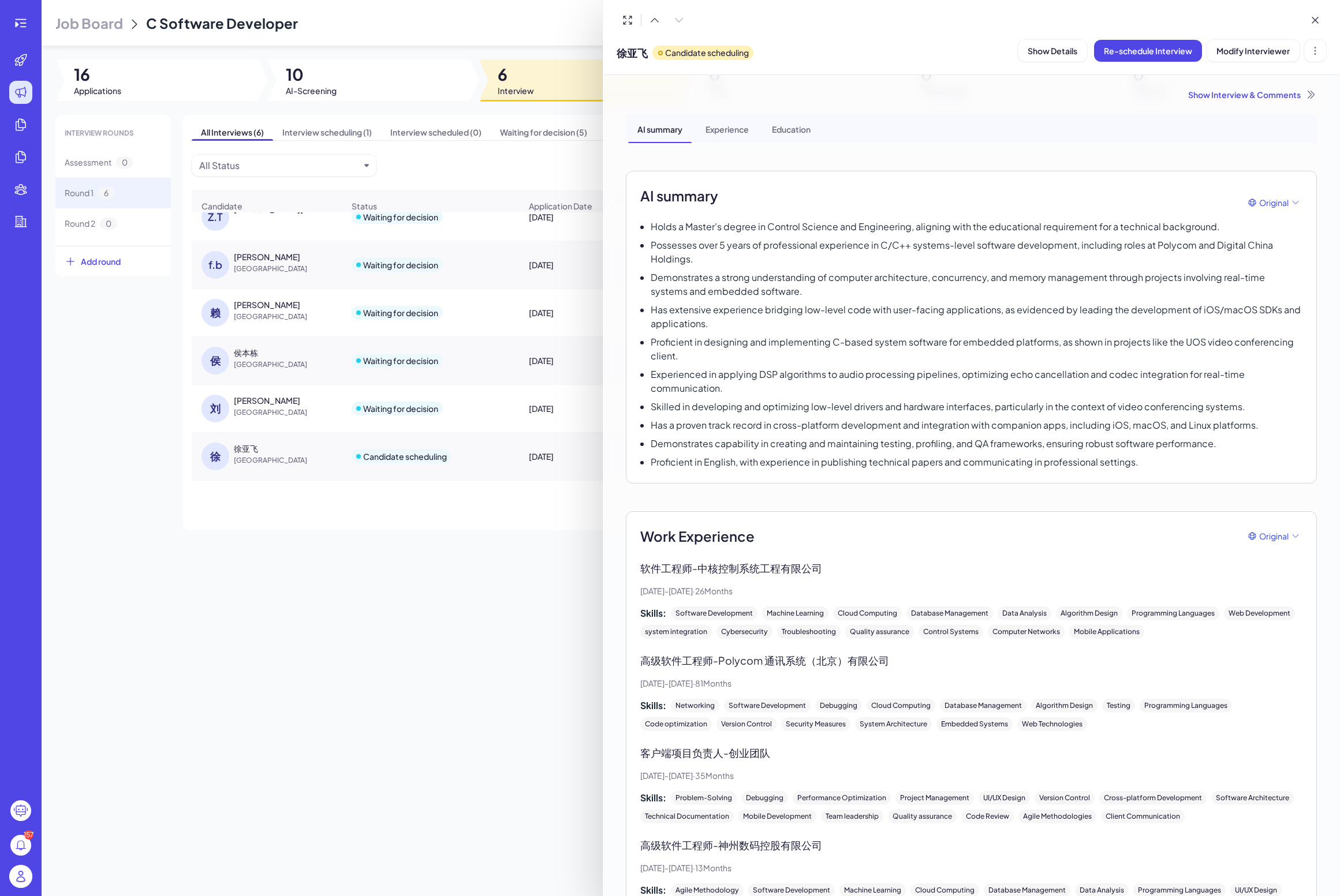
click at [259, 450] on div at bounding box center [670, 448] width 1340 height 896
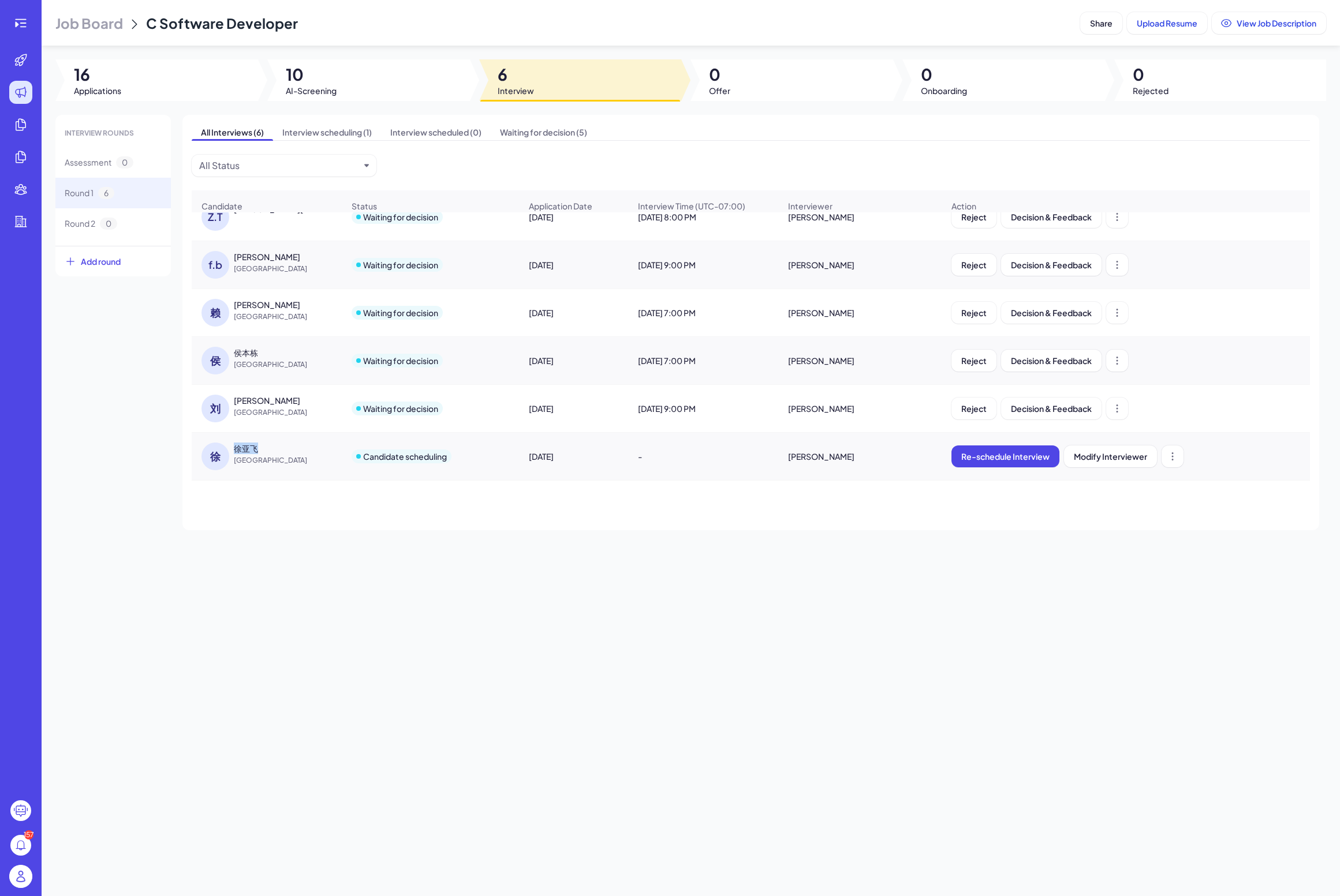
copy div "徐亚飞"
drag, startPoint x: 259, startPoint y: 450, endPoint x: 237, endPoint y: 450, distance: 22.0
click at [237, 450] on div "徐亚飞" at bounding box center [277, 449] width 87 height 12
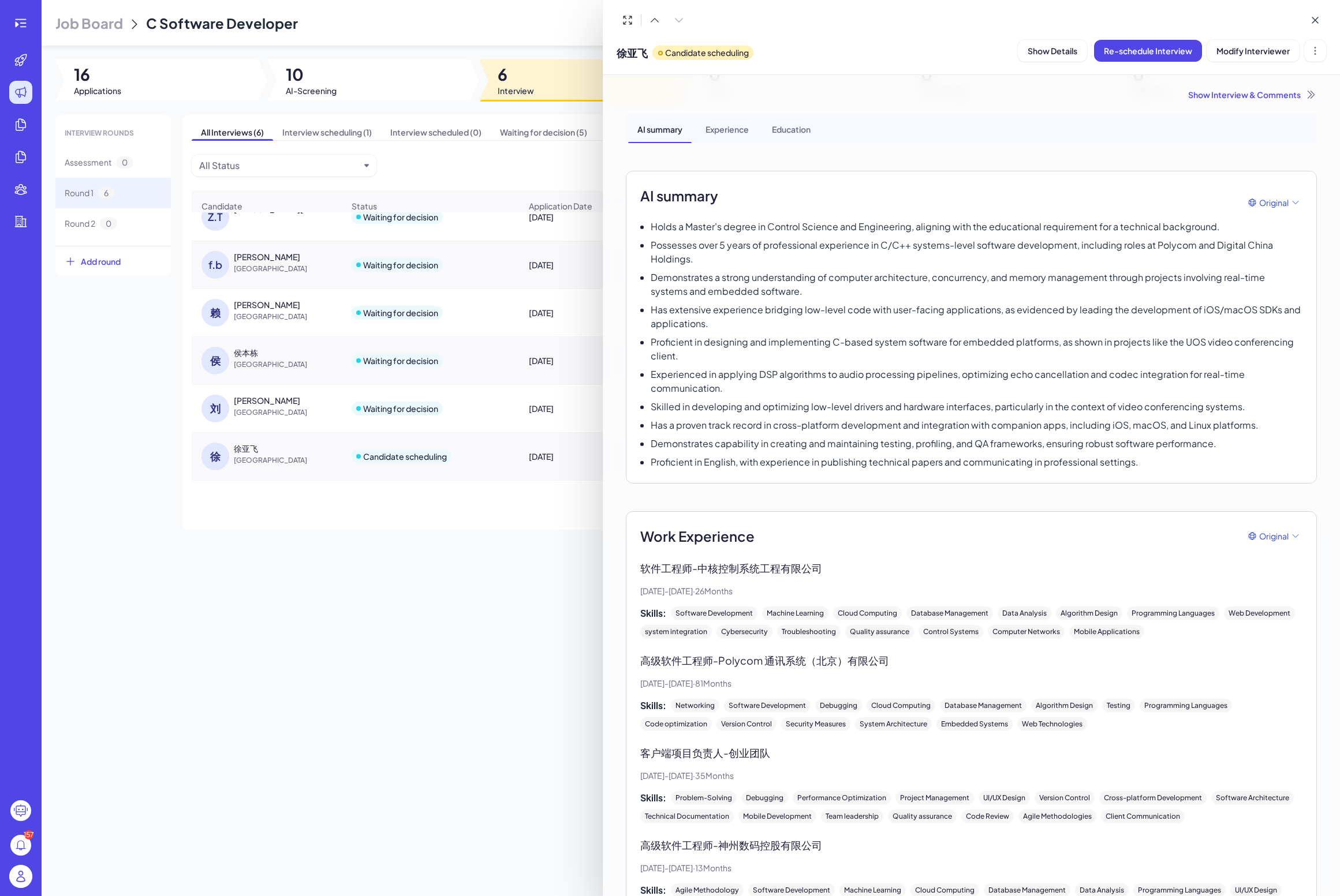
click at [280, 518] on div at bounding box center [670, 448] width 1340 height 896
